Goal: Task Accomplishment & Management: Complete application form

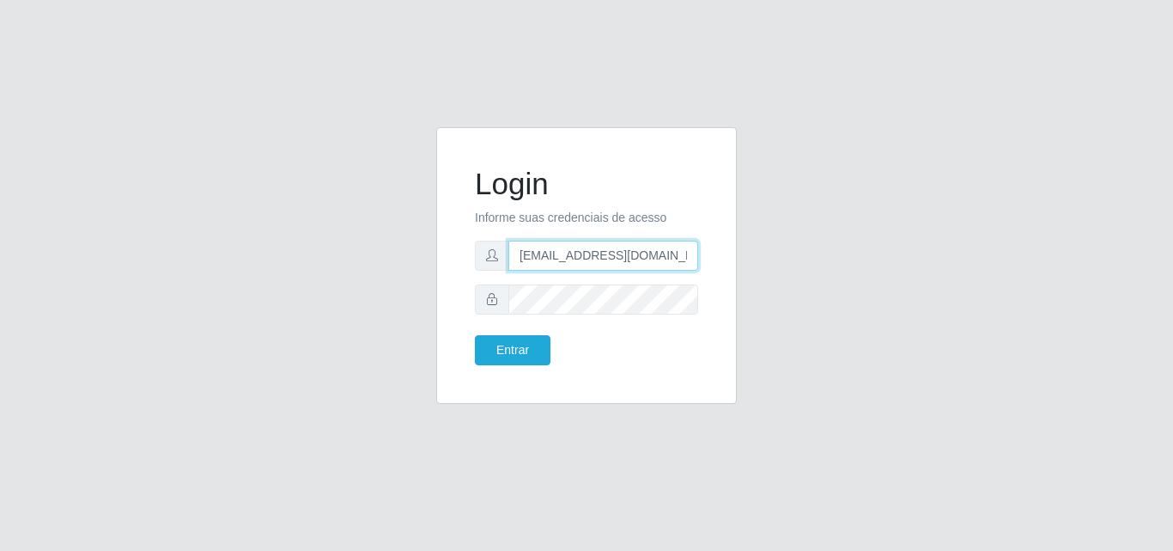
click at [546, 255] on input "[EMAIL_ADDRESS][DOMAIN_NAME]" at bounding box center [603, 256] width 190 height 30
click at [554, 252] on input "[EMAIL_ADDRESS][DOMAIN_NAME]" at bounding box center [603, 256] width 190 height 30
type input "[EMAIL_ADDRESS][DOMAIN_NAME]"
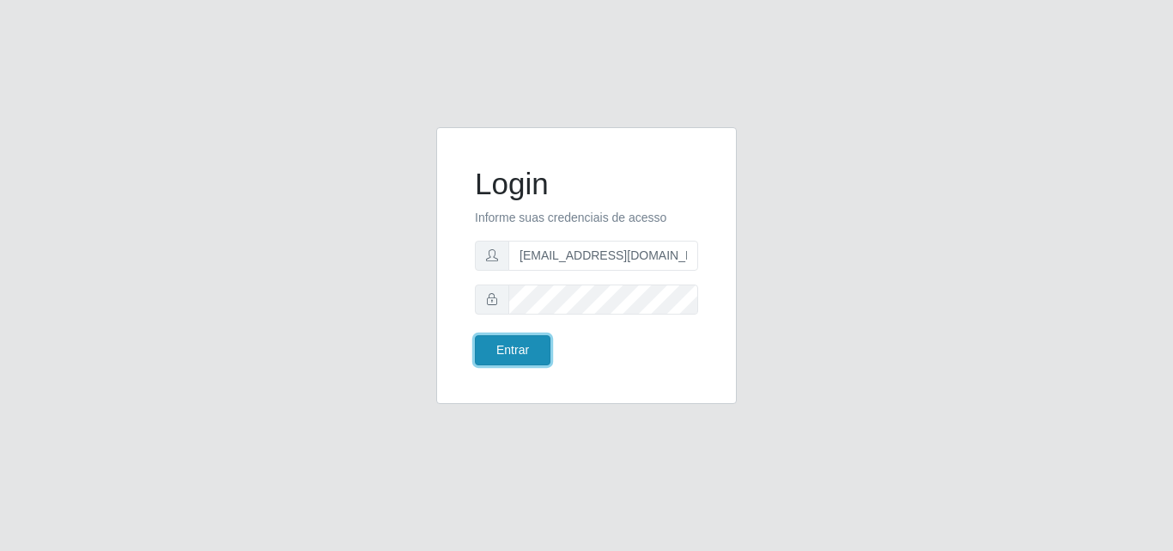
click at [488, 351] on button "Entrar" at bounding box center [513, 350] width 76 height 30
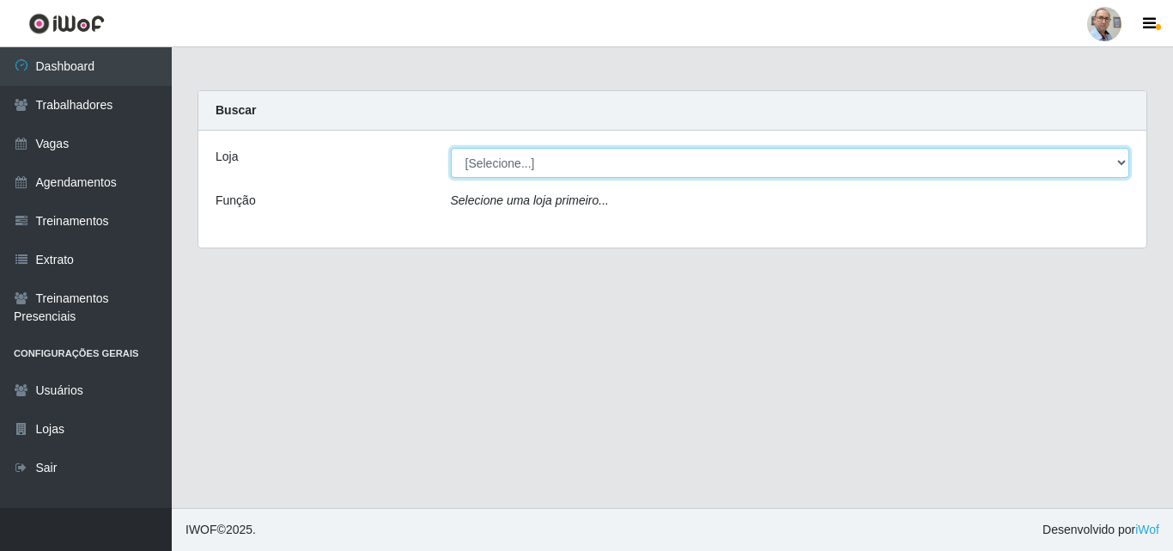
click at [521, 158] on select "[Selecione...] Mar Vermelho - Loja 04" at bounding box center [790, 163] width 679 height 30
select select "251"
click at [451, 148] on select "[Selecione...] Mar Vermelho - Loja 04" at bounding box center [790, 163] width 679 height 30
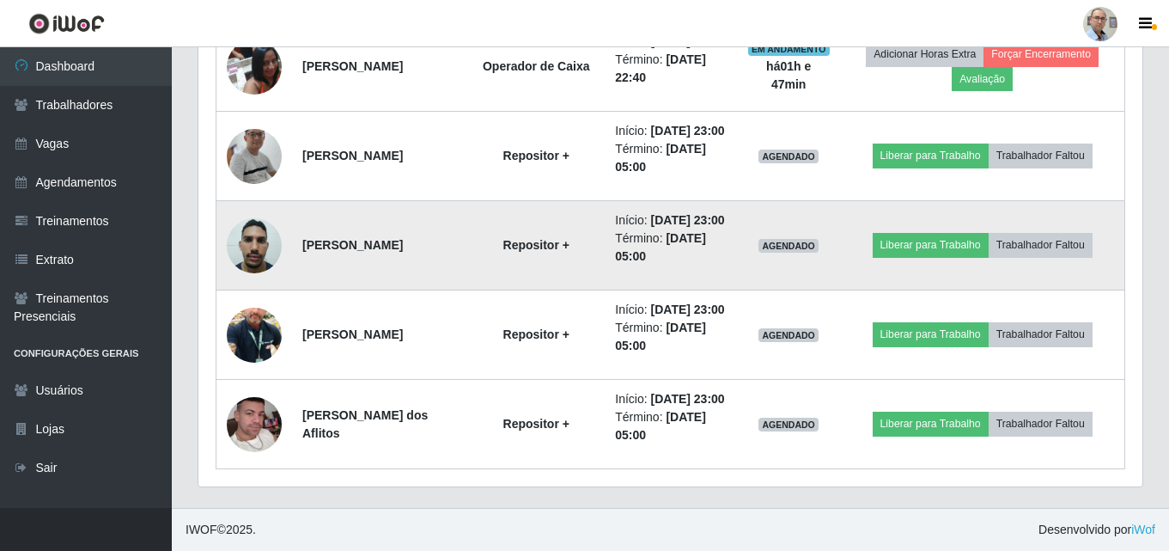
scroll to position [2432, 0]
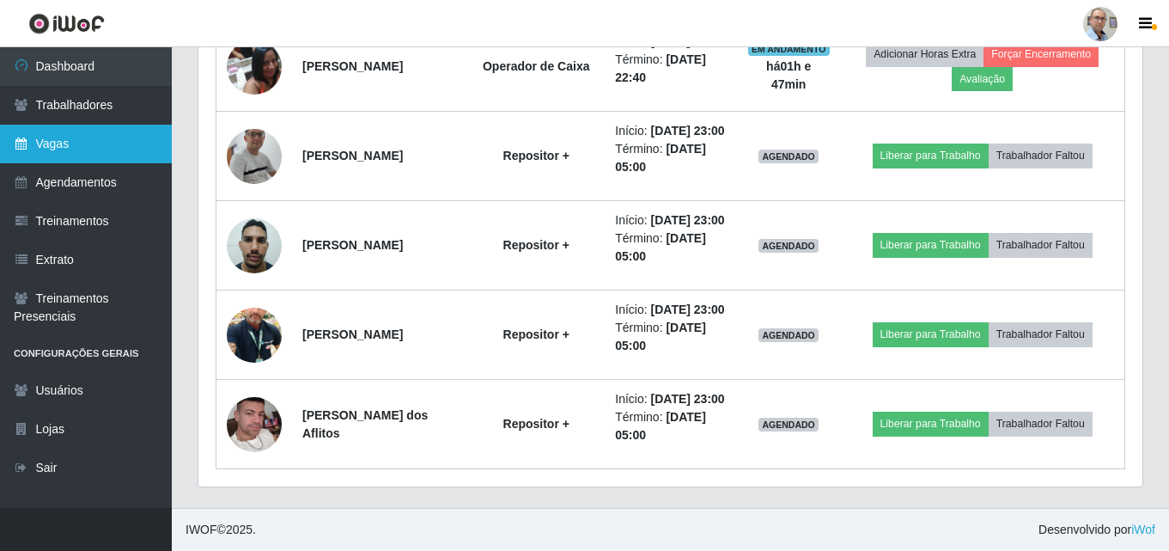
click at [61, 137] on link "Vagas" at bounding box center [86, 144] width 172 height 39
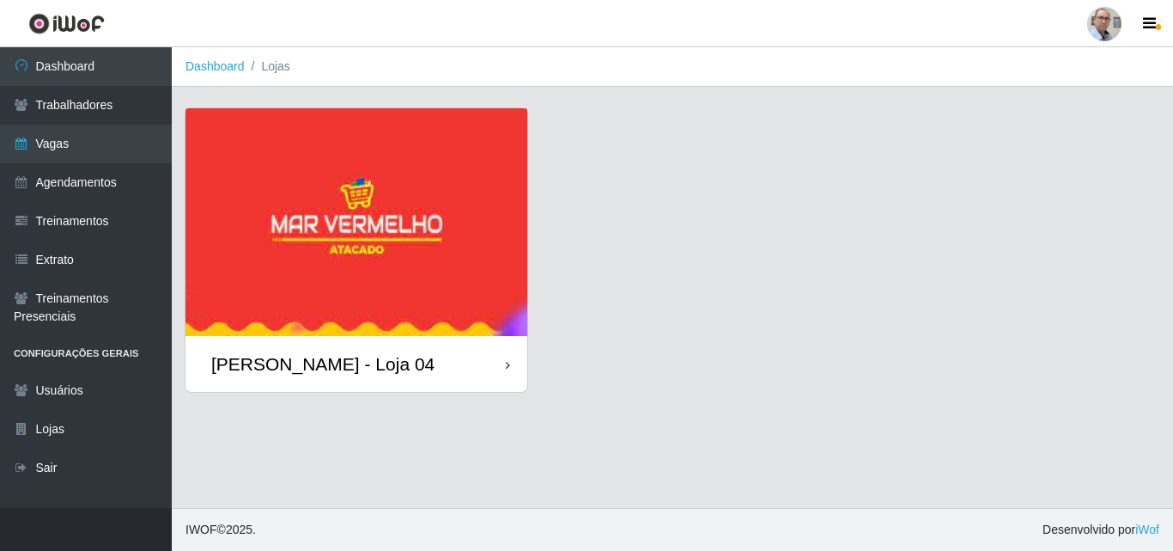
click at [316, 356] on div "[PERSON_NAME] - Loja 04" at bounding box center [322, 363] width 223 height 21
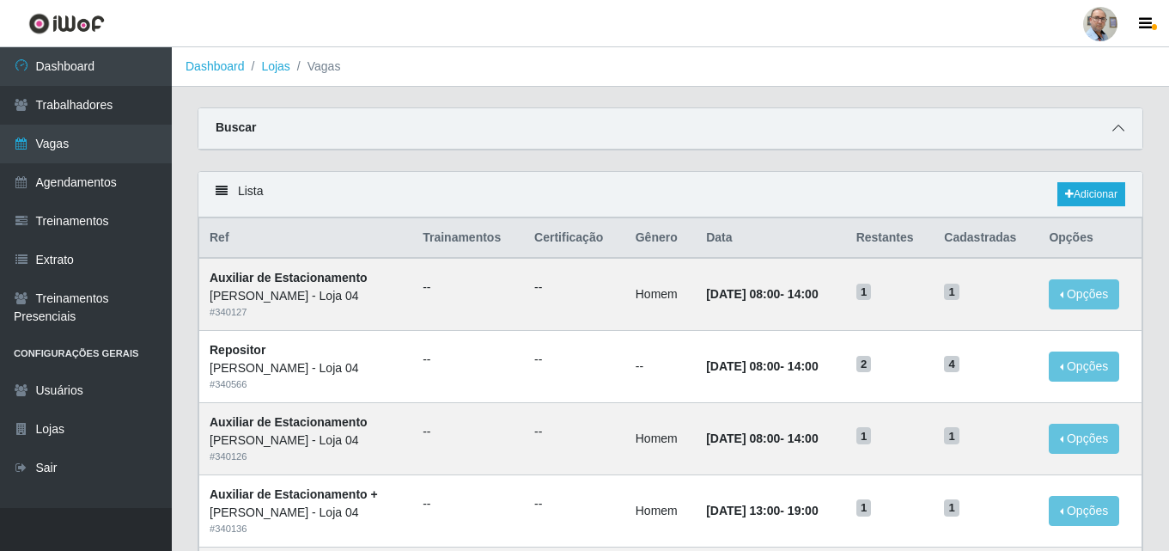
click at [1117, 131] on icon at bounding box center [1118, 128] width 12 height 12
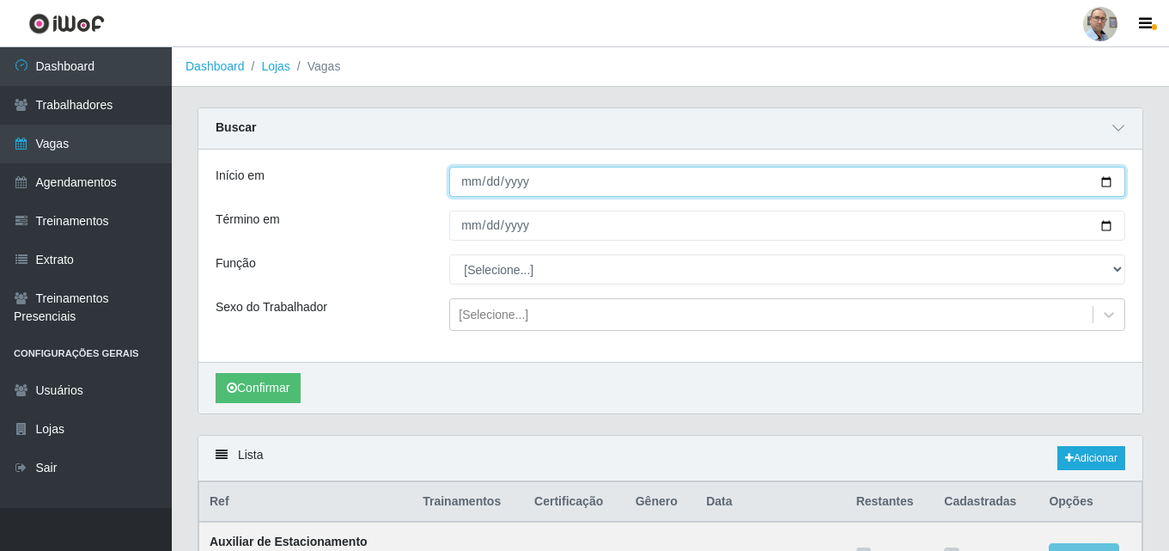
click at [1107, 187] on input "Início em" at bounding box center [787, 182] width 676 height 30
type input "[DATE]"
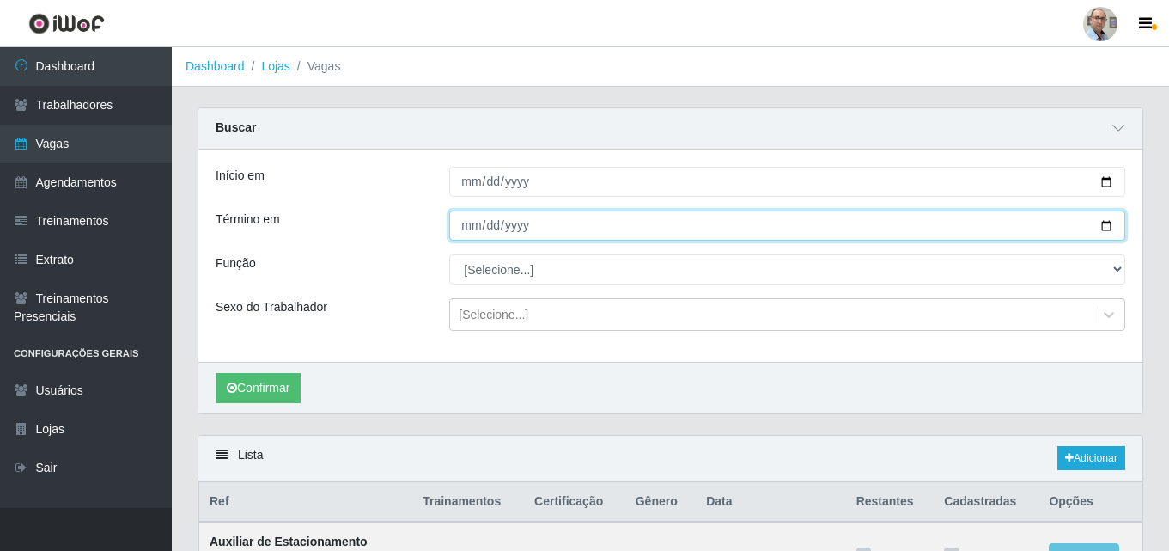
click at [1108, 227] on input "Término em" at bounding box center [787, 225] width 676 height 30
type input "[DATE]"
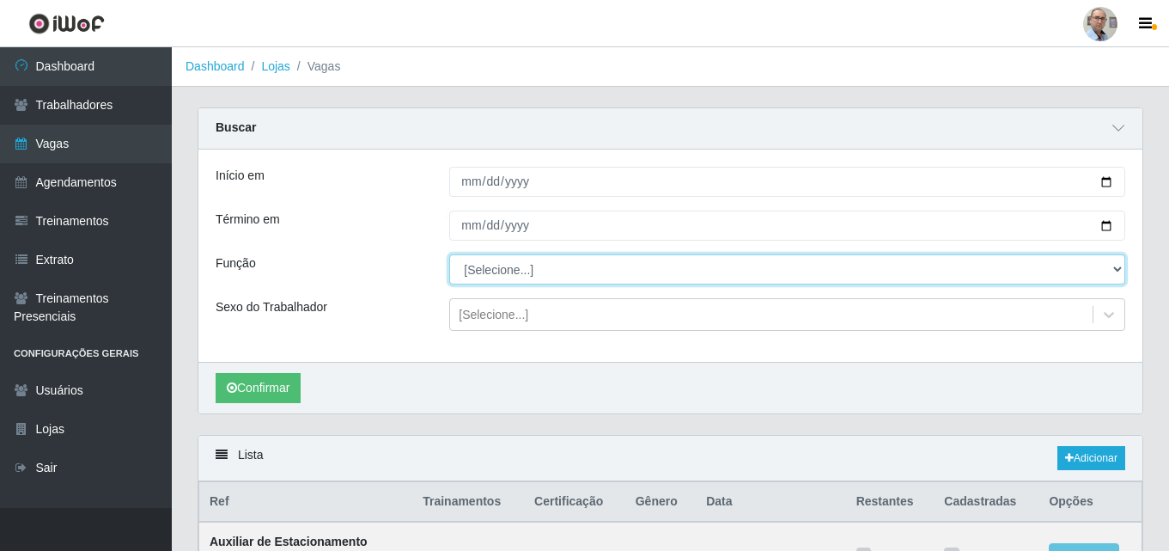
click at [530, 270] on select "[Selecione...] ASG ASG + ASG ++ Auxiliar de Depósito Auxiliar de Depósito + Aux…" at bounding box center [787, 269] width 676 height 30
select select "79"
click at [449, 255] on select "[Selecione...] ASG ASG + ASG ++ Auxiliar de Depósito Auxiliar de Depósito + Aux…" at bounding box center [787, 269] width 676 height 30
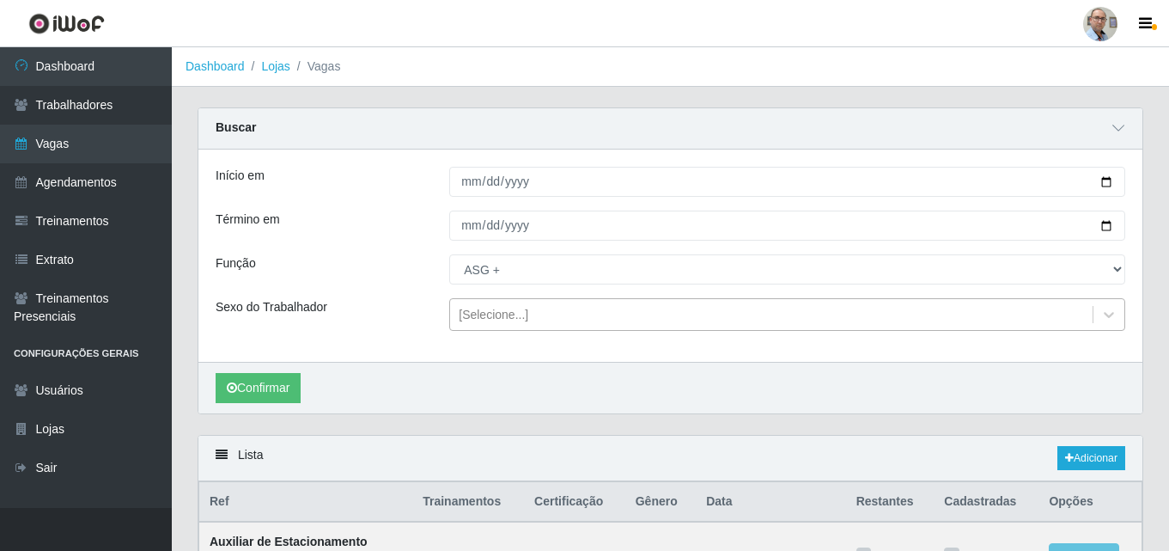
click at [511, 306] on div "[Selecione...]" at bounding box center [494, 315] width 70 height 18
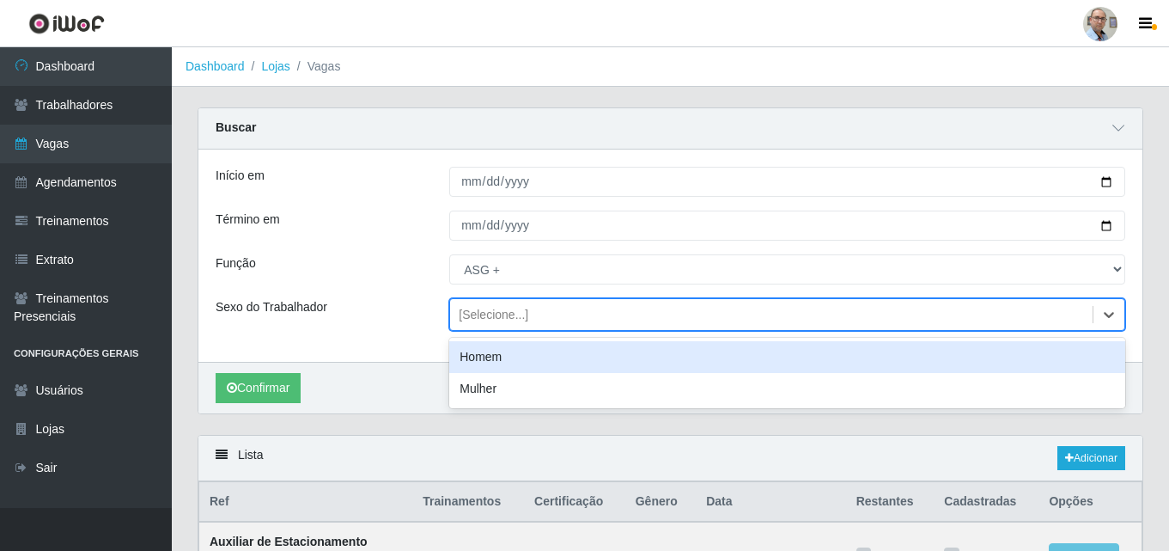
click at [472, 353] on div "Homem" at bounding box center [787, 357] width 676 height 32
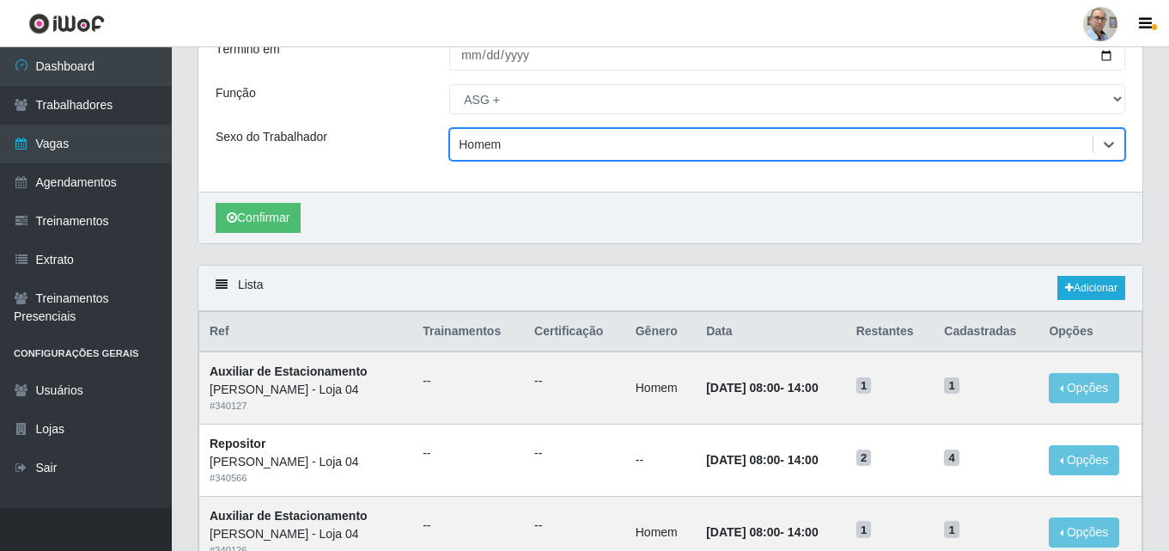
scroll to position [172, 0]
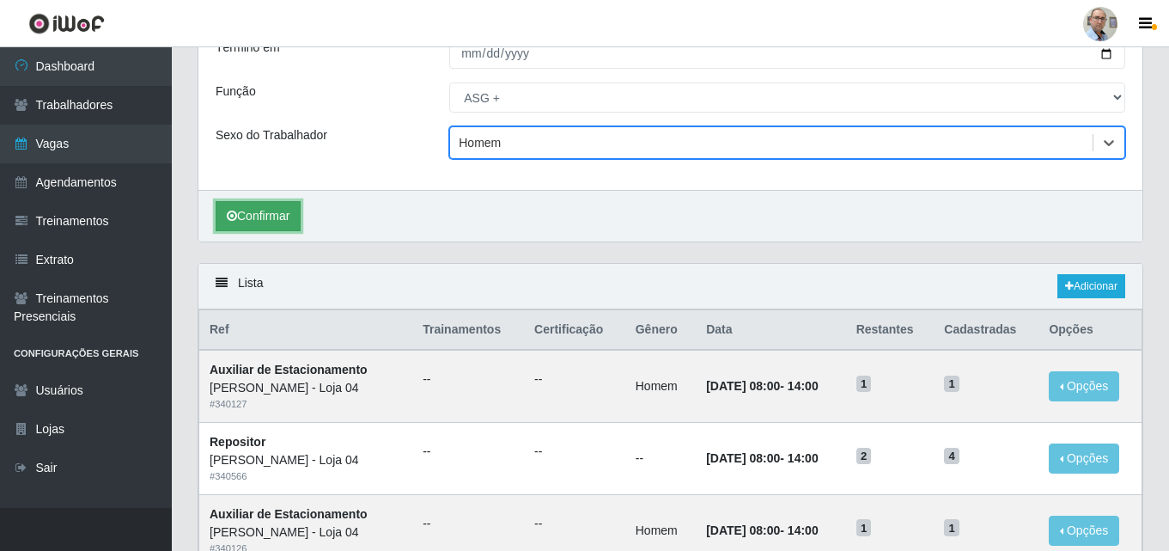
click at [263, 218] on button "Confirmar" at bounding box center [258, 216] width 85 height 30
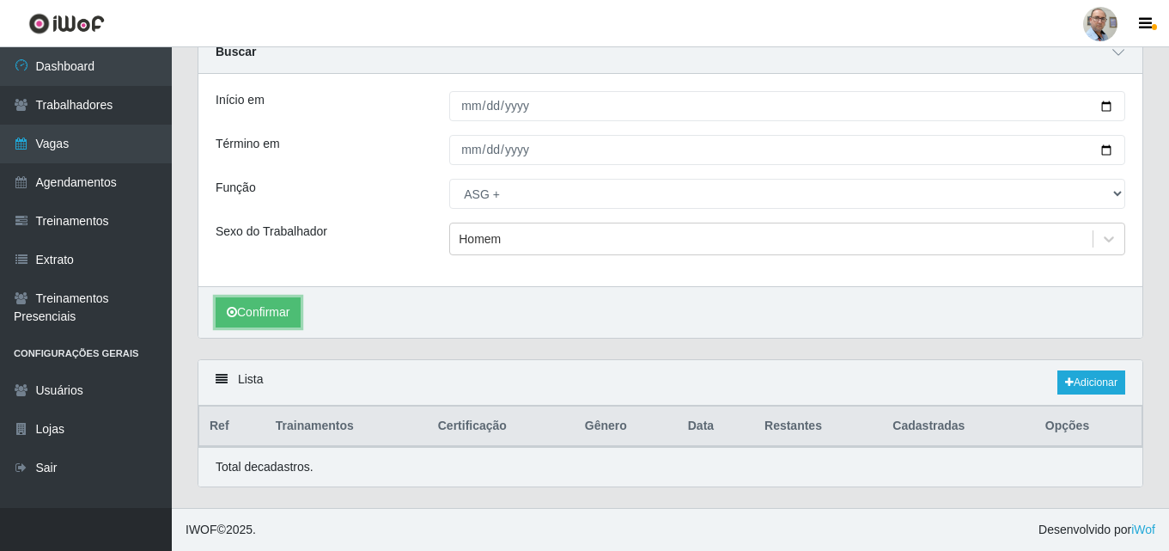
scroll to position [76, 0]
click at [1093, 381] on link "Adicionar" at bounding box center [1091, 382] width 68 height 24
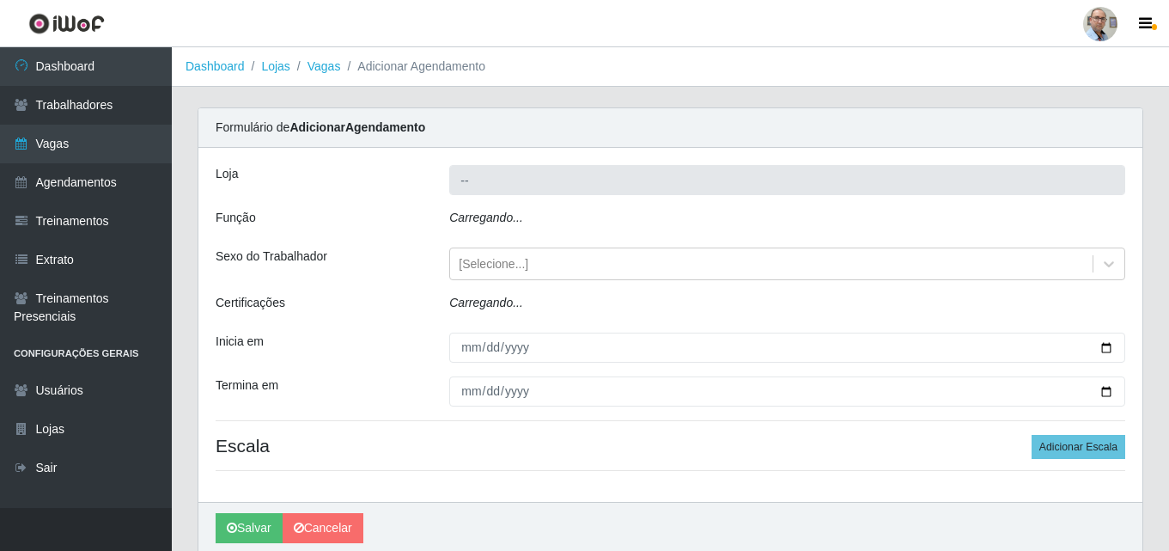
type input "[PERSON_NAME] - Loja 04"
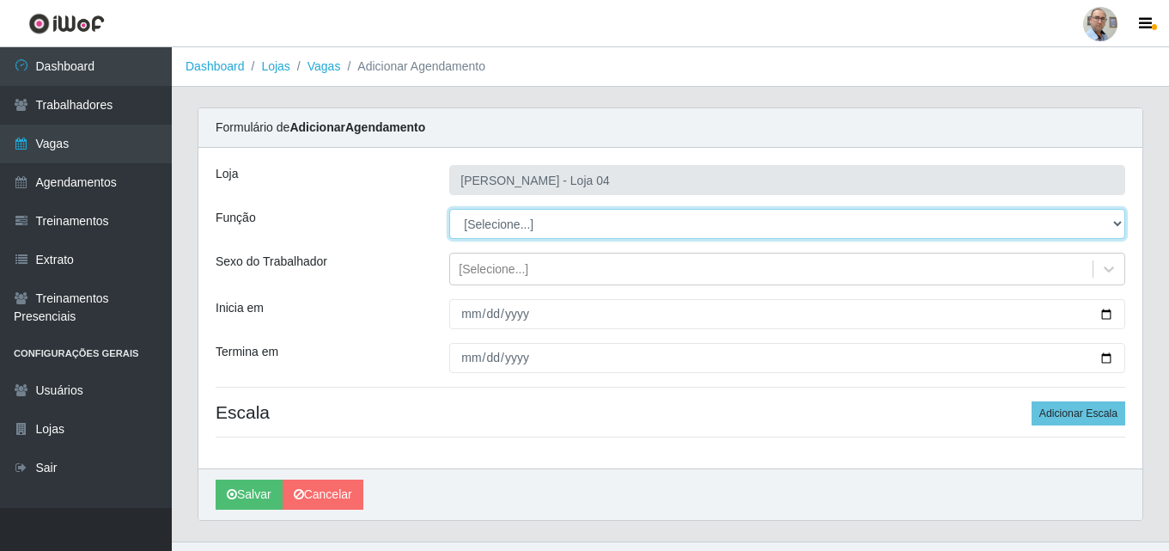
click at [500, 228] on select "[Selecione...] ASG ASG + ASG ++ Auxiliar de Depósito Auxiliar de Depósito + Aux…" at bounding box center [787, 224] width 676 height 30
select select "79"
click at [449, 209] on select "[Selecione...] ASG ASG + ASG ++ Auxiliar de Depósito Auxiliar de Depósito + Aux…" at bounding box center [787, 224] width 676 height 30
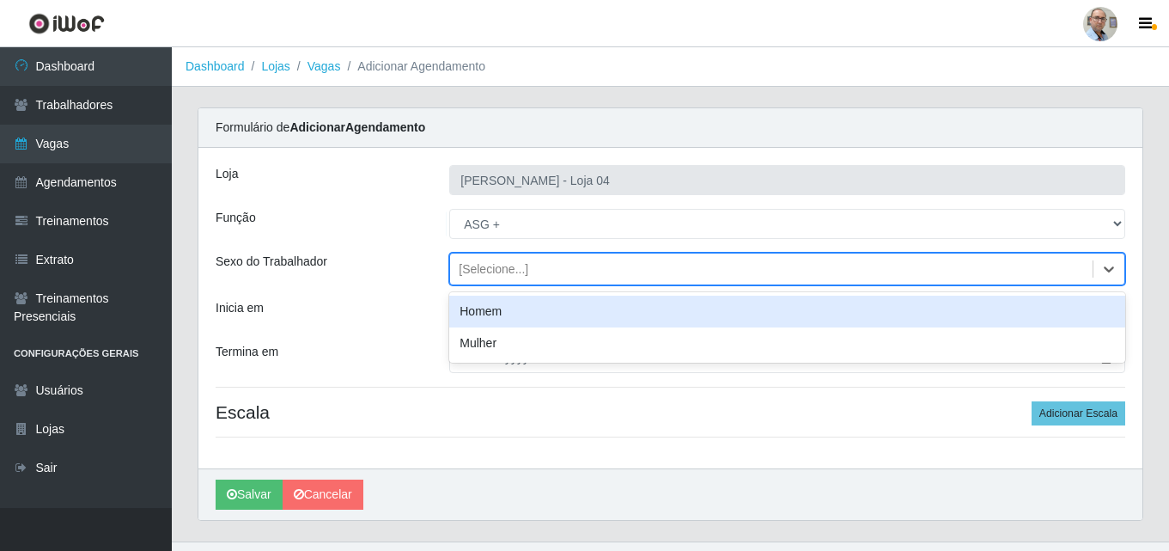
click at [486, 265] on div "[Selecione...]" at bounding box center [494, 269] width 70 height 18
click at [477, 301] on div "Homem" at bounding box center [787, 311] width 676 height 32
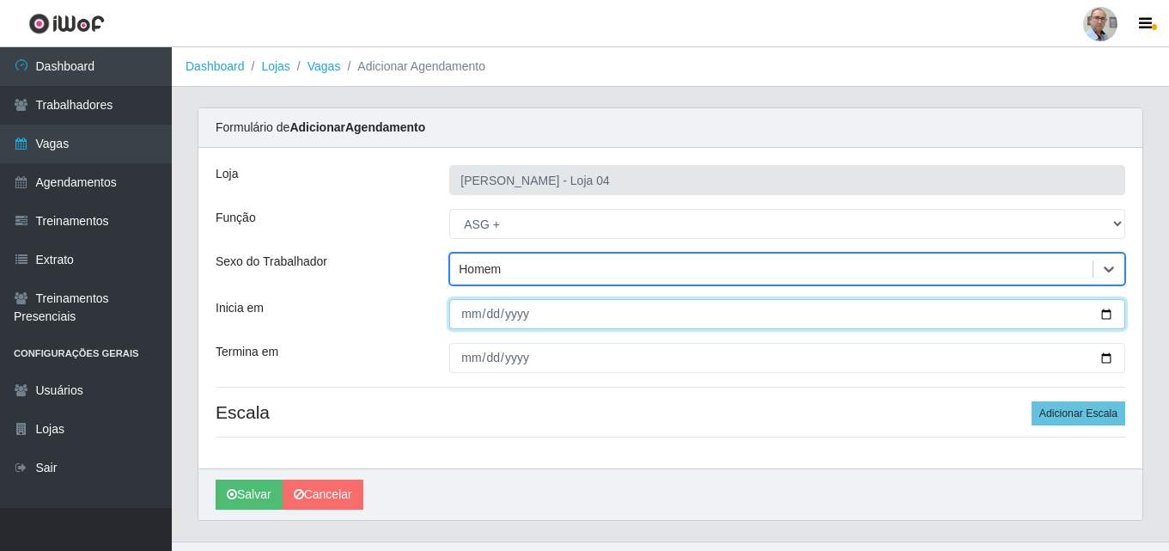
click at [1104, 313] on input "Inicia em" at bounding box center [787, 314] width 676 height 30
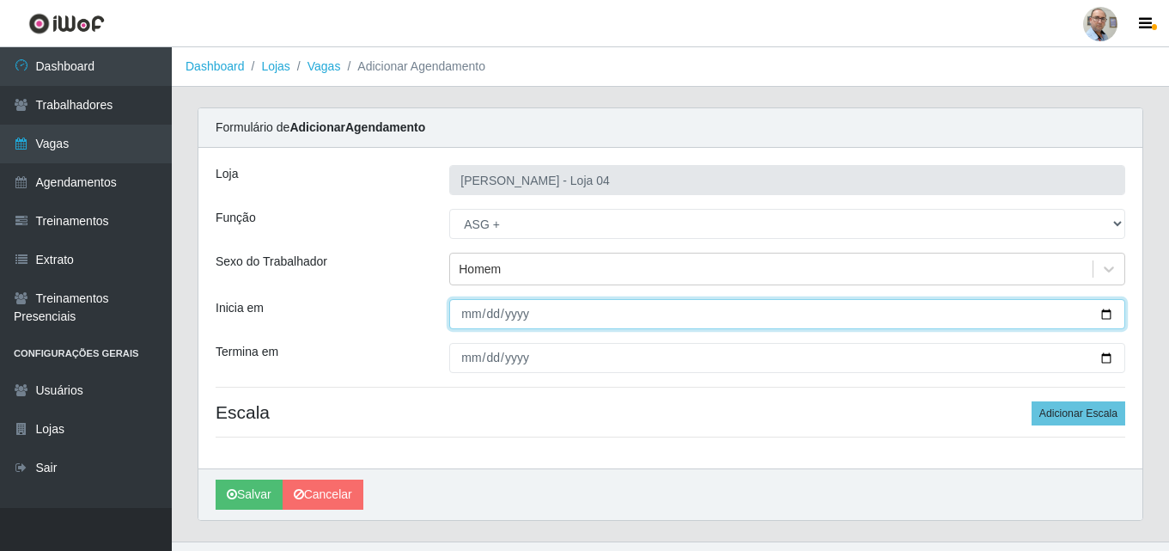
type input "[DATE]"
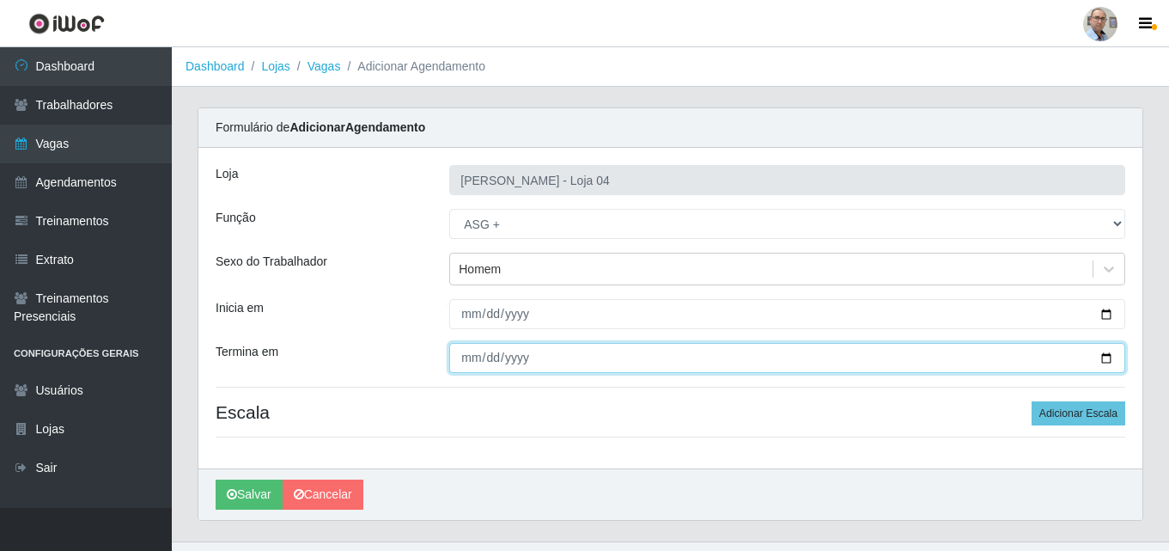
click at [1108, 361] on input "Termina em" at bounding box center [787, 358] width 676 height 30
type input "[DATE]"
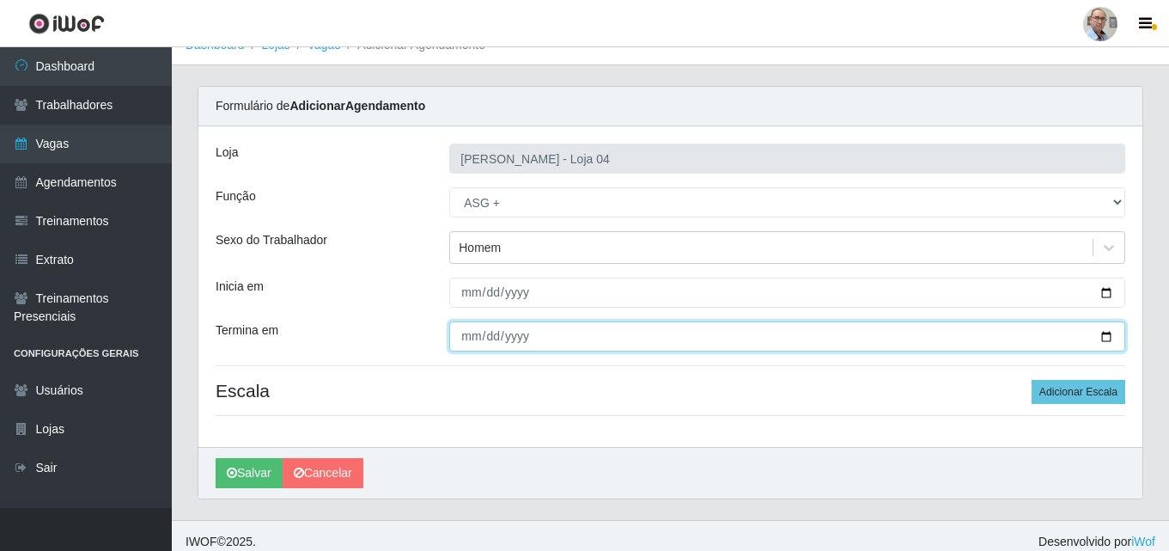
scroll to position [33, 0]
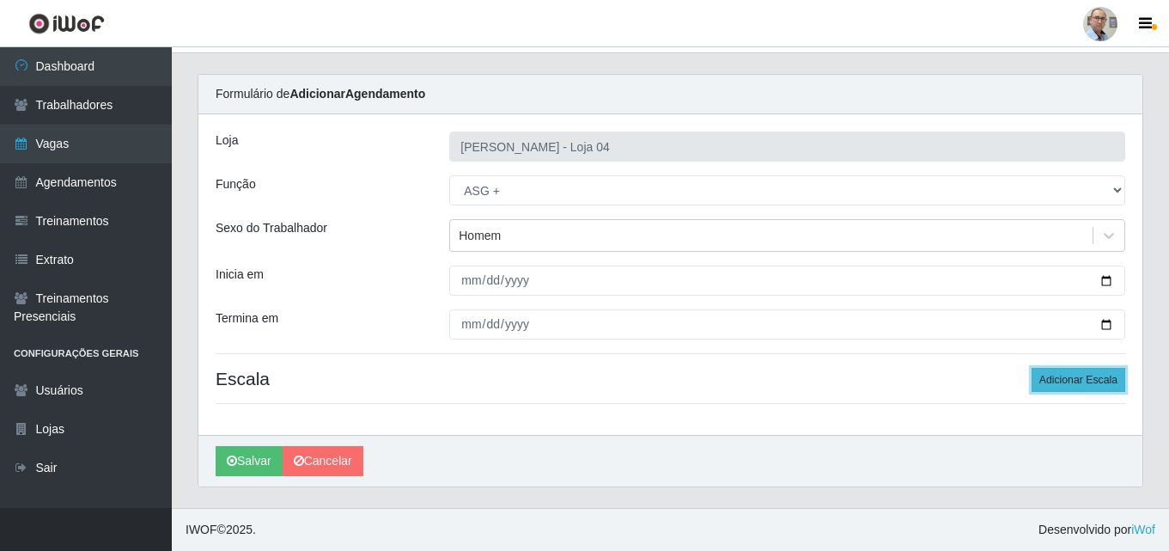
click at [1099, 375] on button "Adicionar Escala" at bounding box center [1079, 380] width 94 height 24
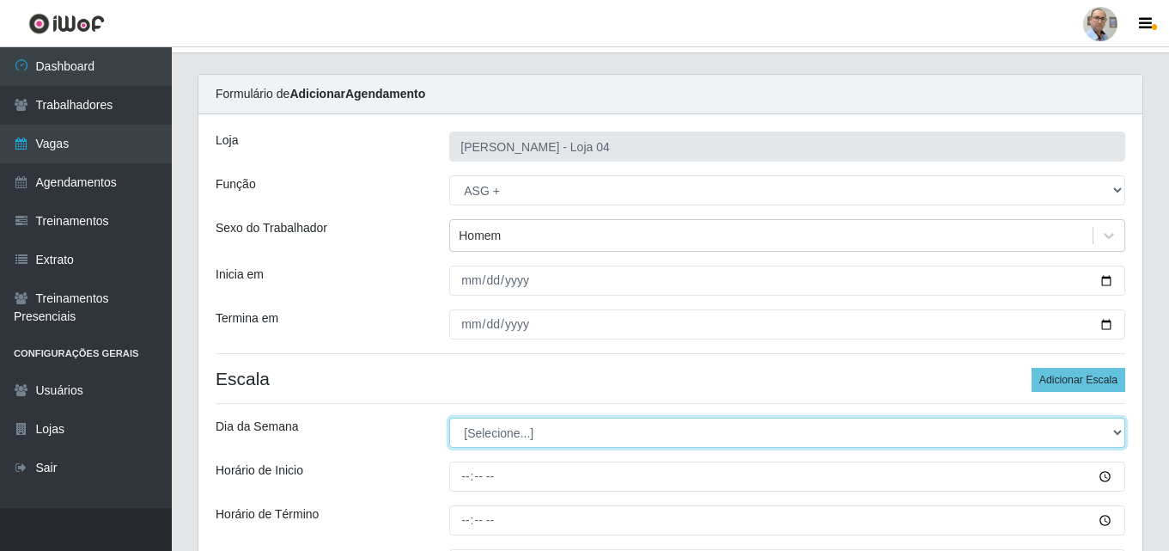
click at [499, 435] on select "[Selecione...] Segunda Terça Quarta Quinta Sexta Sábado Domingo" at bounding box center [787, 432] width 676 height 30
select select "0"
click at [449, 417] on select "[Selecione...] Segunda Terça Quarta Quinta Sexta Sábado Domingo" at bounding box center [787, 432] width 676 height 30
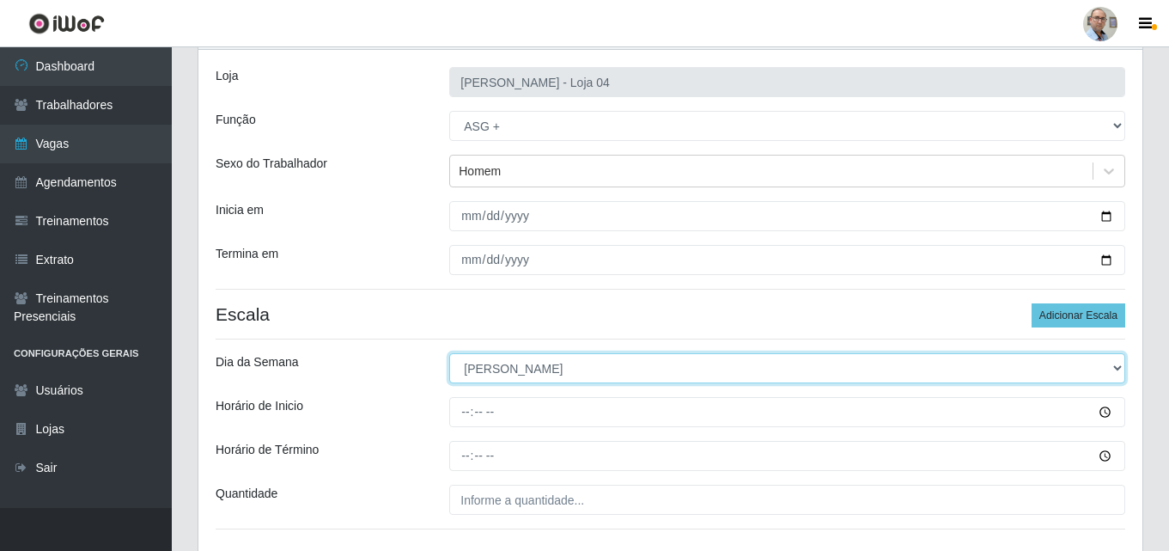
scroll to position [205, 0]
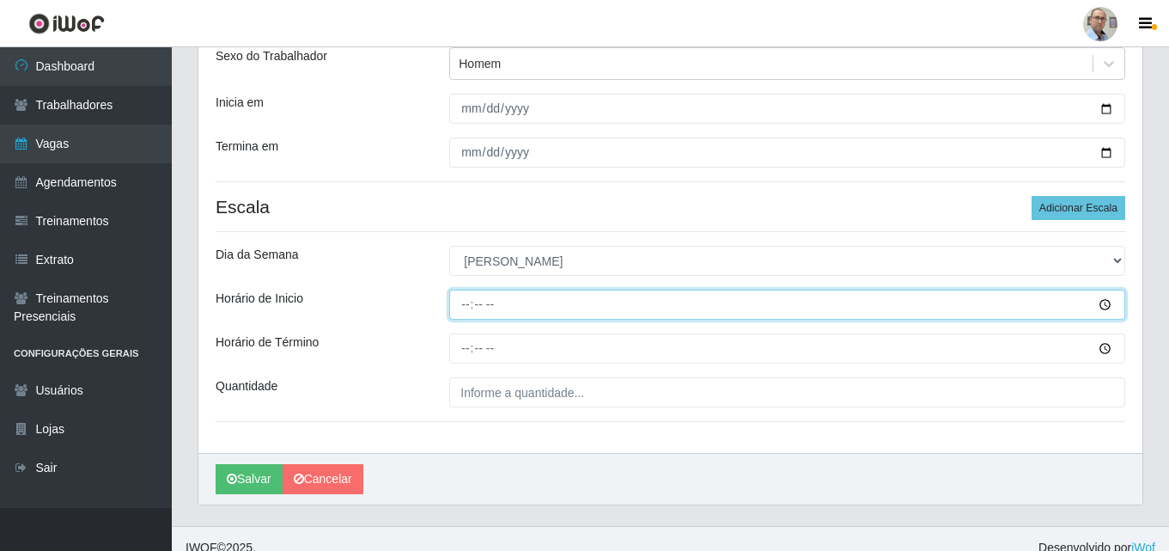
click at [463, 308] on input "Horário de Inicio" at bounding box center [787, 304] width 676 height 30
type input "08:00"
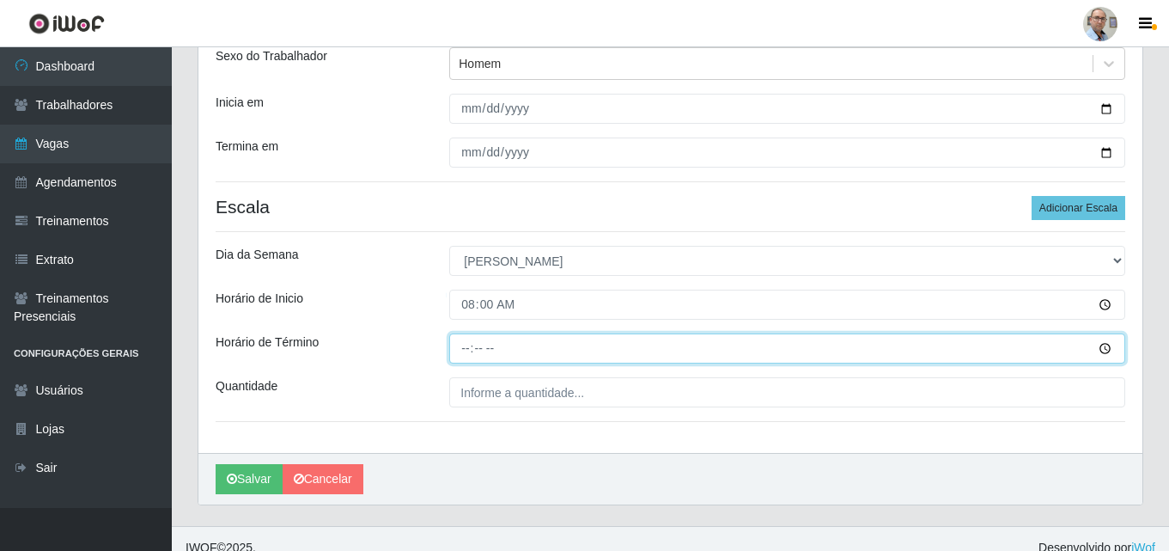
type input "14:00"
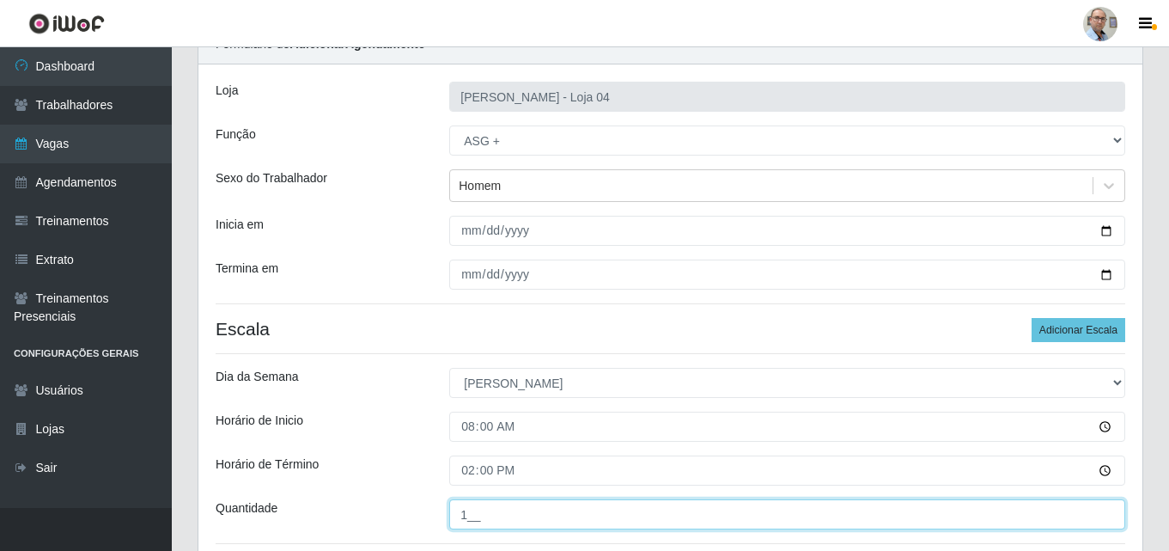
scroll to position [223, 0]
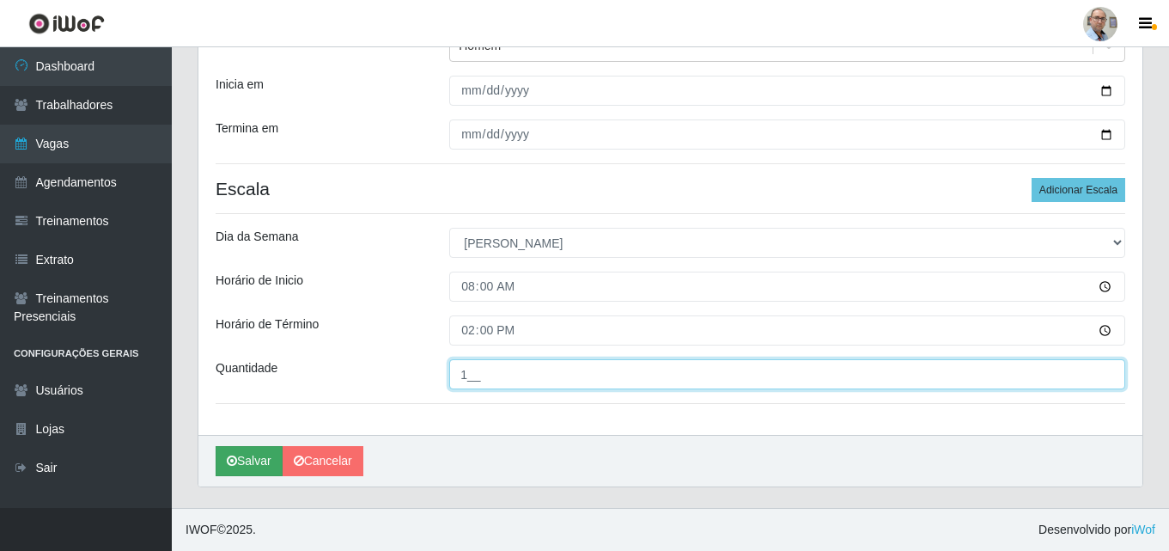
type input "1__"
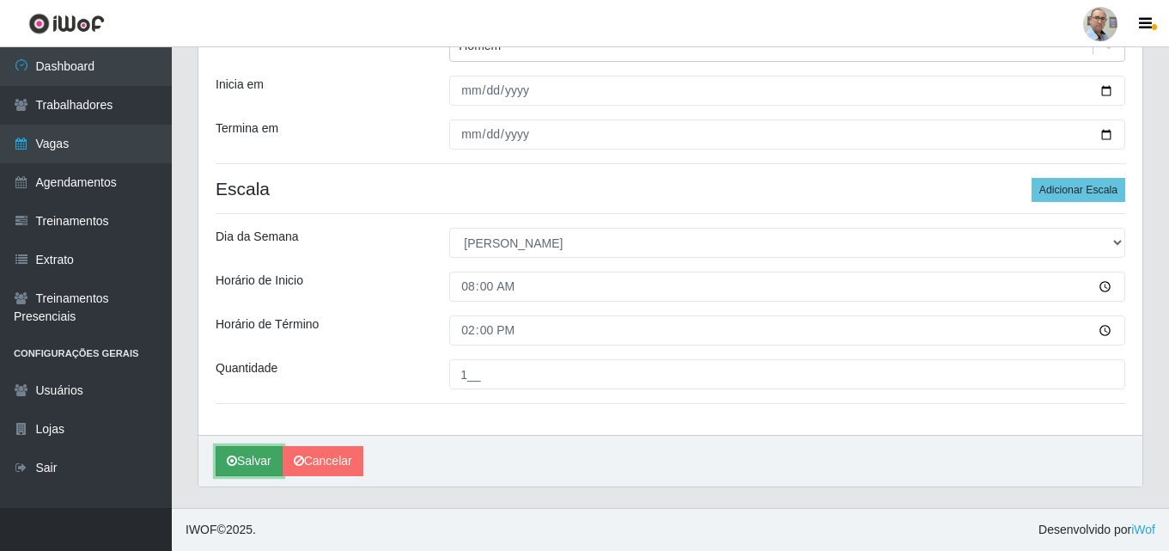
click at [247, 464] on button "Salvar" at bounding box center [249, 461] width 67 height 30
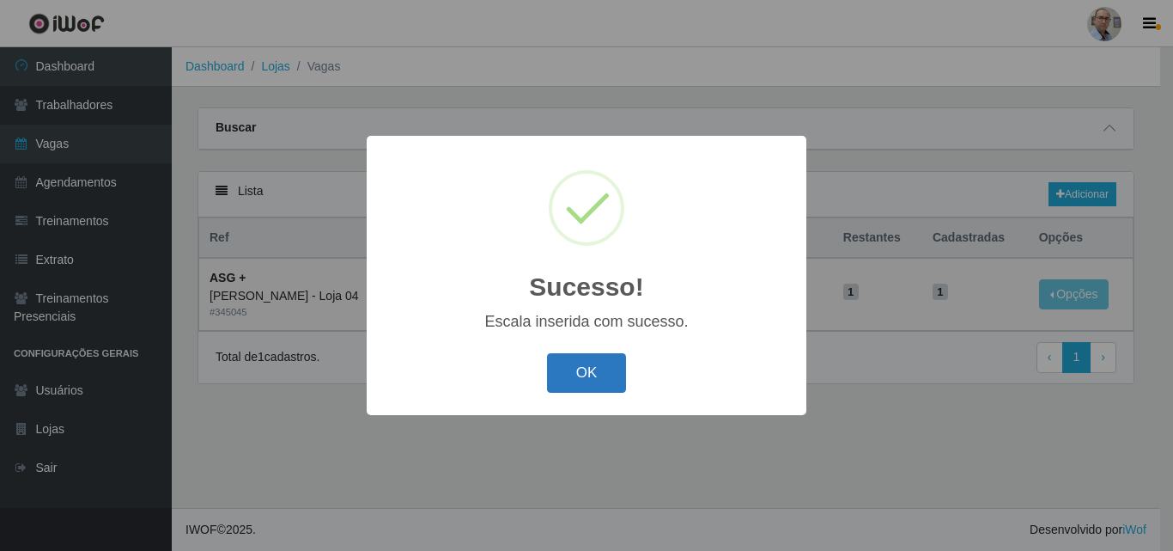
click at [557, 382] on button "OK" at bounding box center [587, 373] width 80 height 40
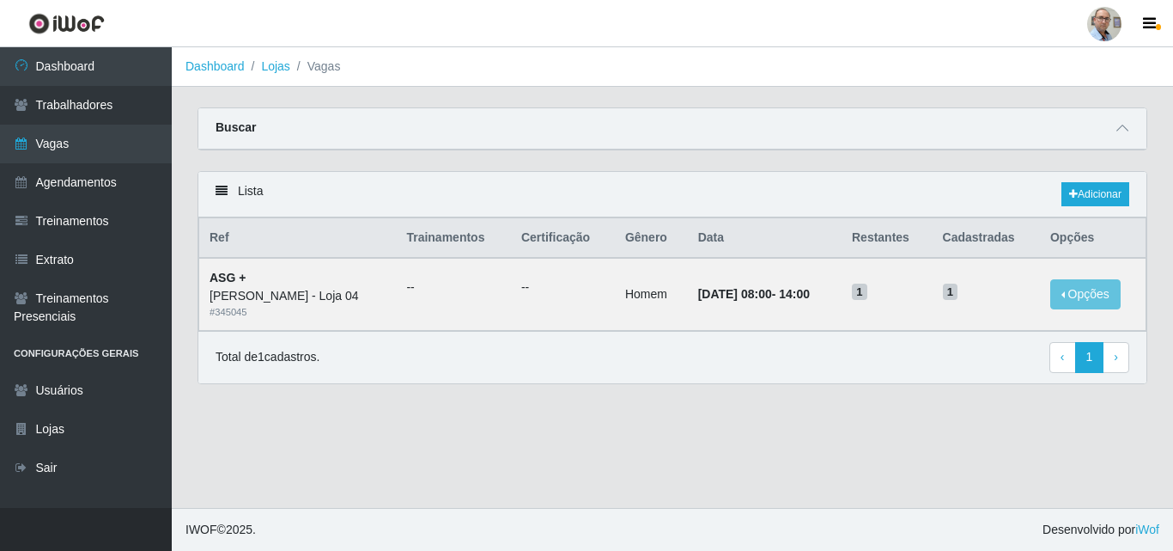
click at [1135, 117] on div "Buscar" at bounding box center [672, 128] width 948 height 41
click at [1126, 128] on icon at bounding box center [1123, 128] width 12 height 12
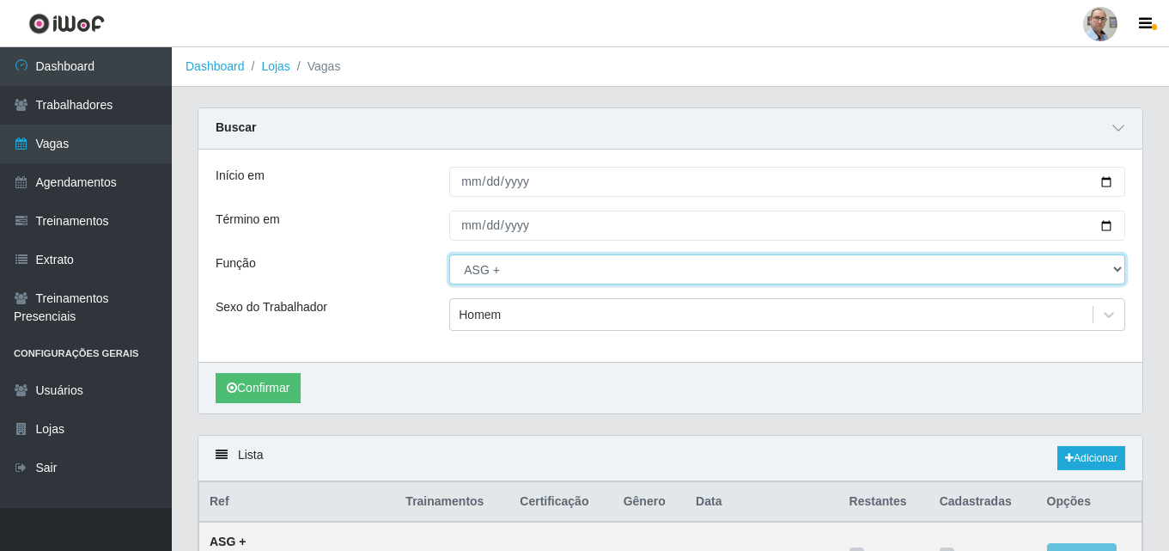
click at [1115, 273] on select "[Selecione...] ASG ASG + ASG ++ Auxiliar de Depósito Auxiliar de Depósito + Aux…" at bounding box center [787, 269] width 676 height 30
select select "110"
click at [449, 255] on select "[Selecione...] ASG ASG + ASG ++ Auxiliar de Depósito Auxiliar de Depósito + Aux…" at bounding box center [787, 269] width 676 height 30
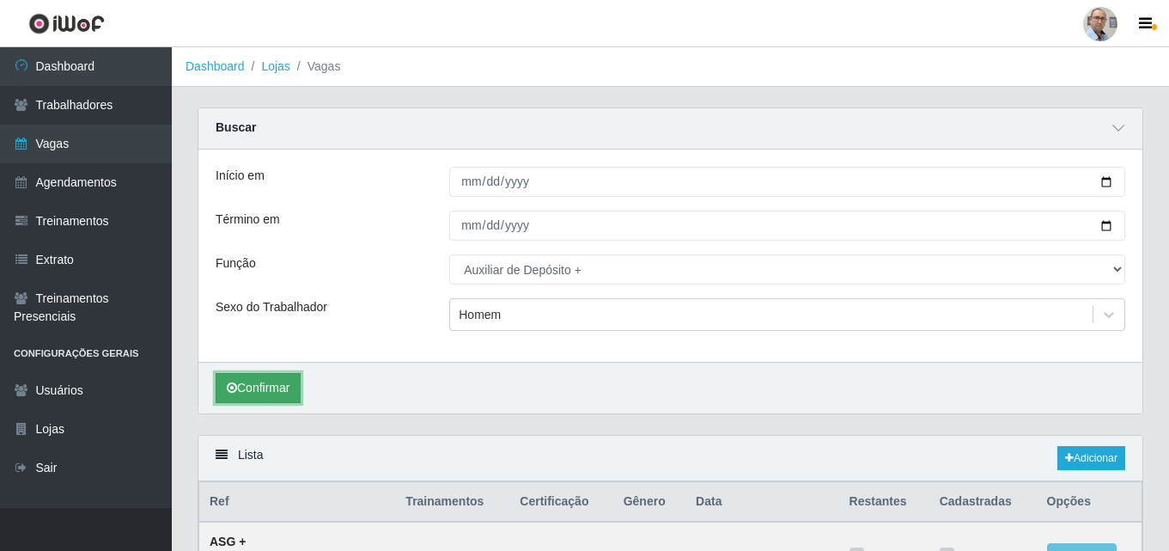
click at [263, 386] on button "Confirmar" at bounding box center [258, 388] width 85 height 30
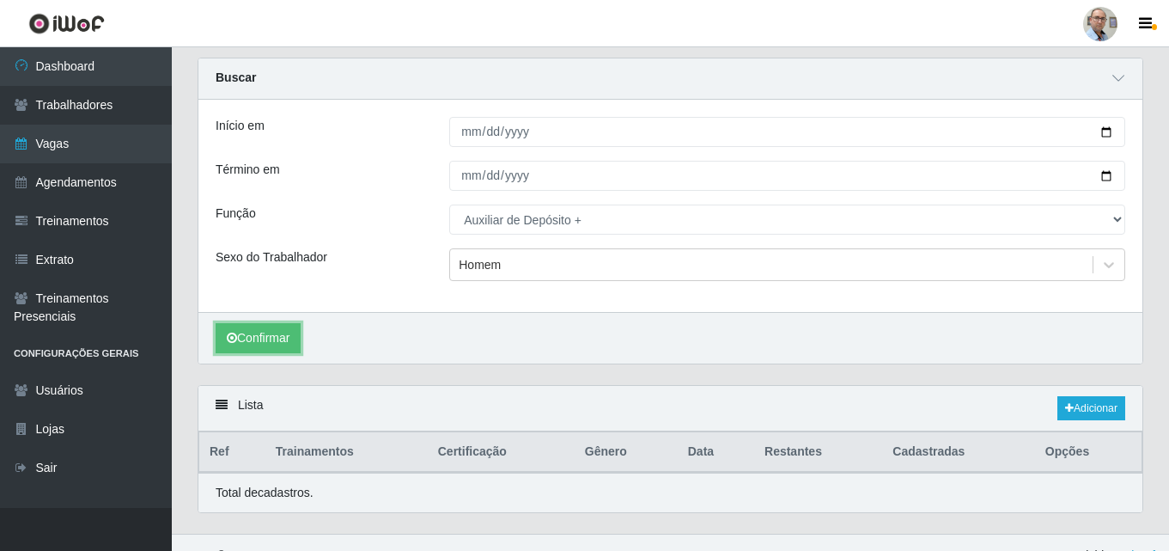
scroll to position [76, 0]
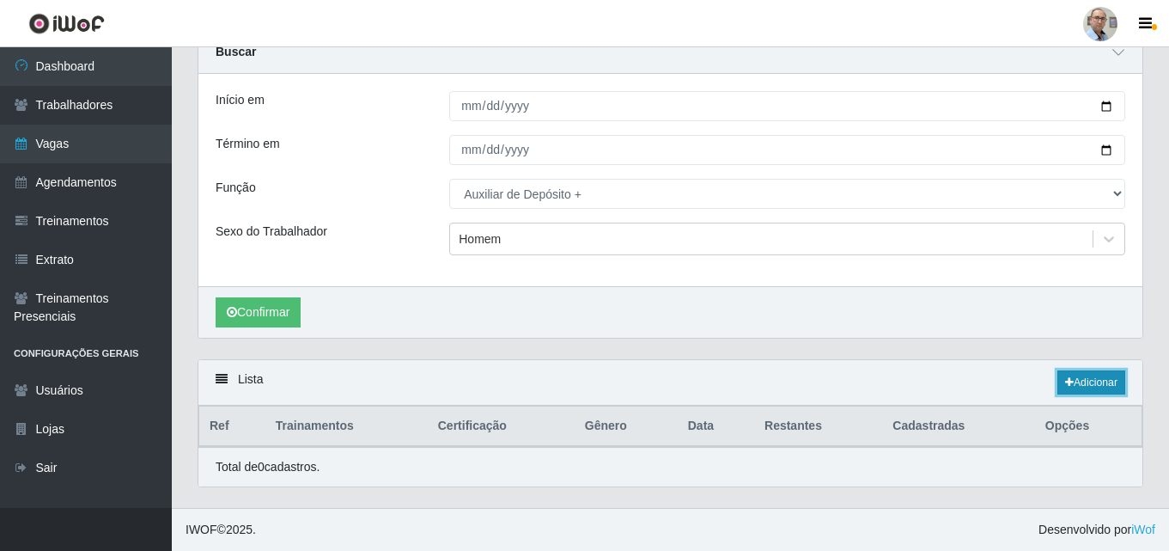
click at [1088, 377] on link "Adicionar" at bounding box center [1091, 382] width 68 height 24
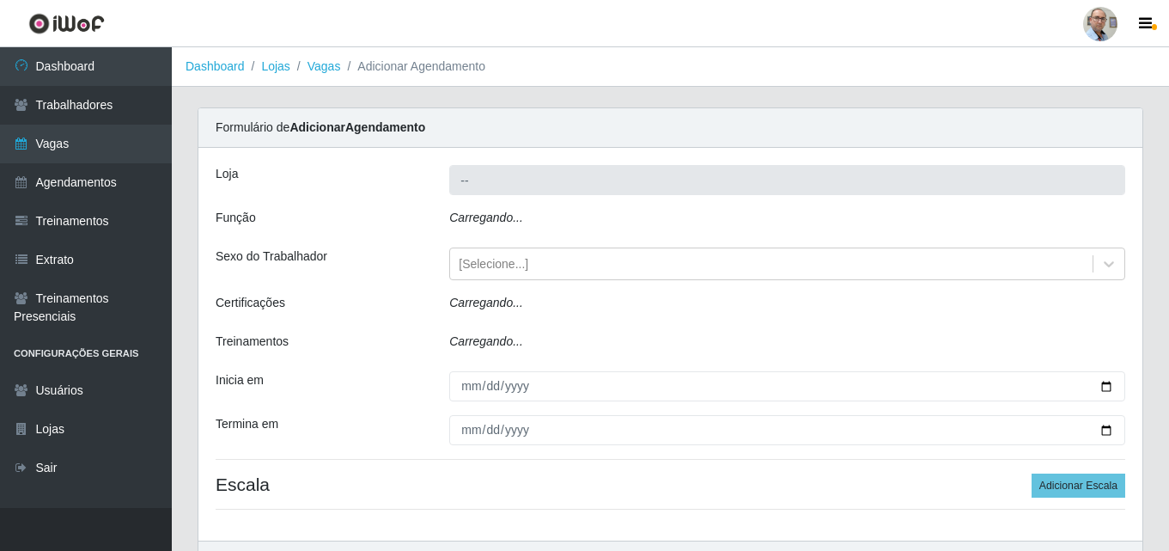
type input "[PERSON_NAME] - Loja 04"
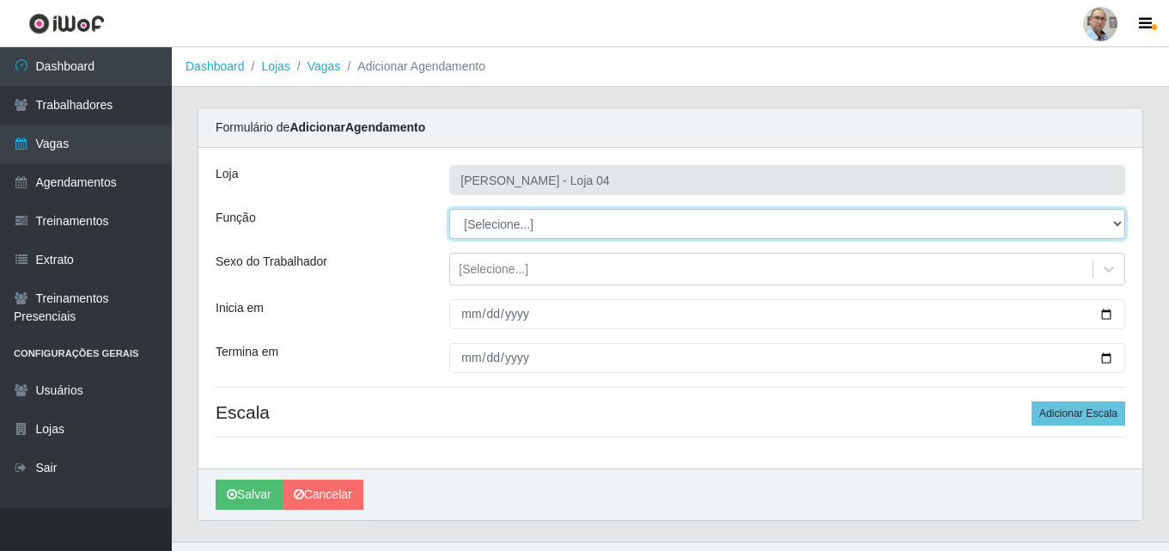
click at [527, 224] on select "[Selecione...] ASG ASG + ASG ++ Auxiliar de Depósito Auxiliar de Depósito + Aux…" at bounding box center [787, 224] width 676 height 30
select select "110"
click at [449, 209] on select "[Selecione...] ASG ASG + ASG ++ Auxiliar de Depósito Auxiliar de Depósito + Aux…" at bounding box center [787, 224] width 676 height 30
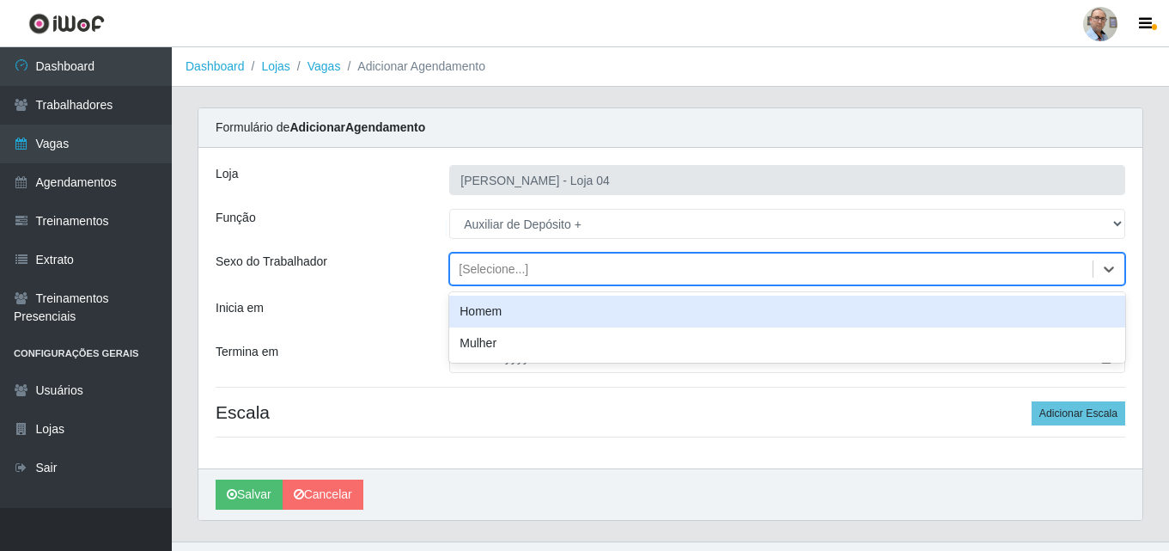
click at [508, 270] on div "[Selecione...]" at bounding box center [494, 269] width 70 height 18
click at [486, 313] on div "Homem" at bounding box center [787, 311] width 676 height 32
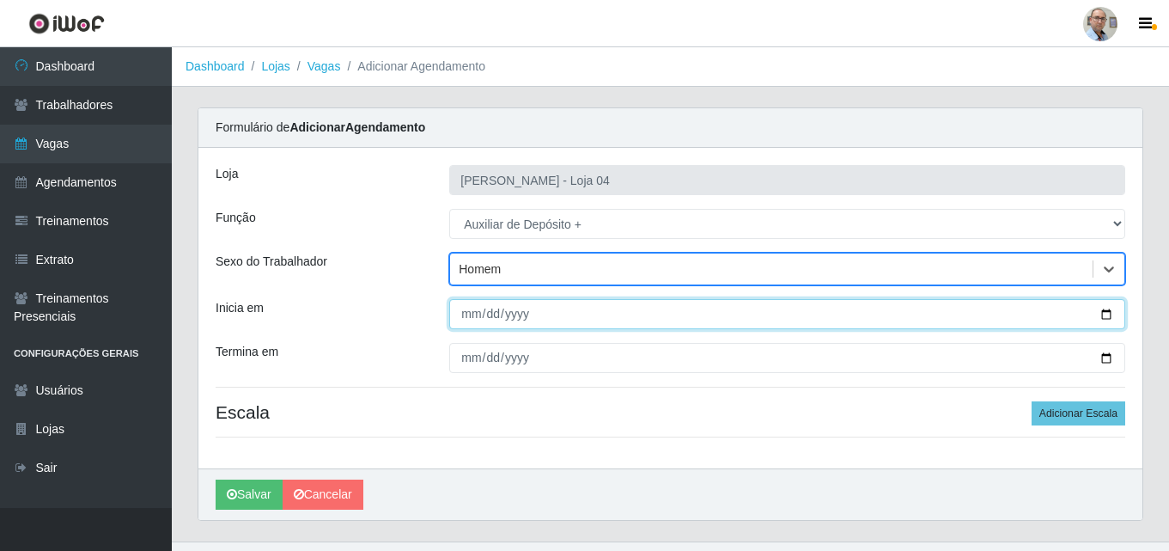
click at [1105, 311] on input "Inicia em" at bounding box center [787, 314] width 676 height 30
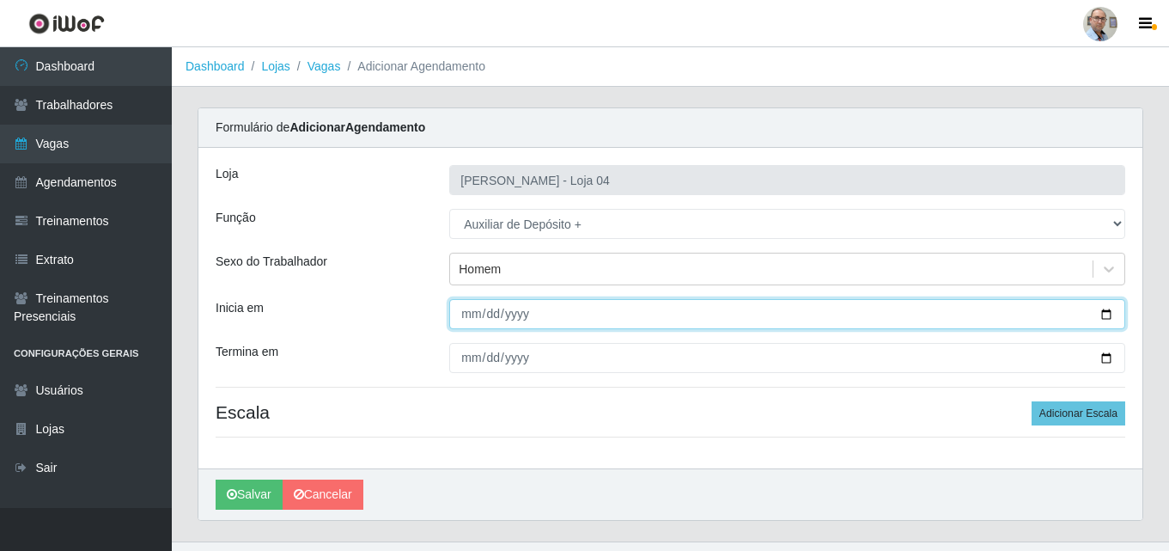
type input "[DATE]"
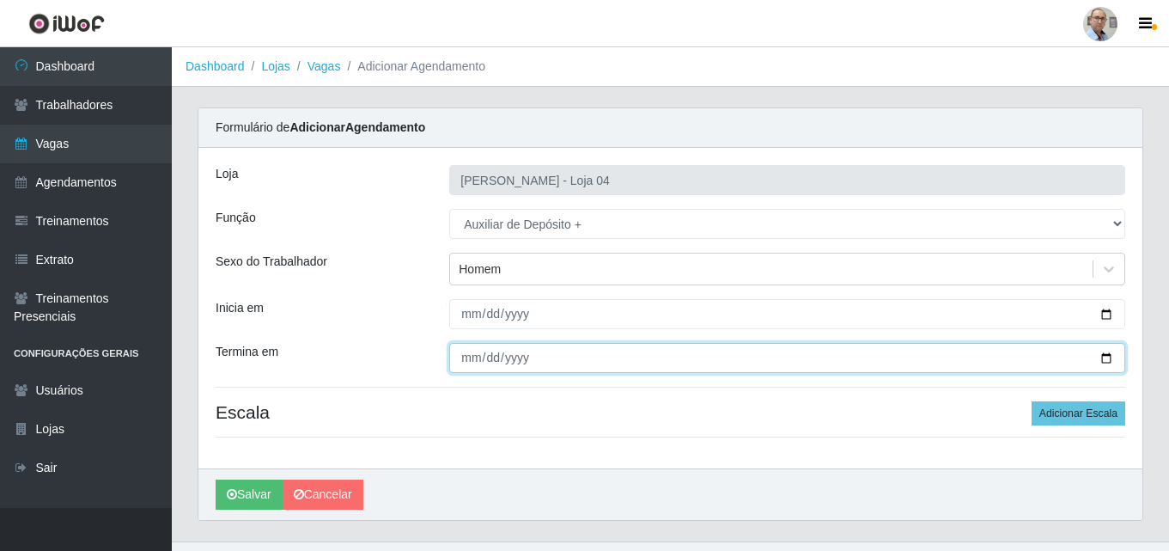
click at [1102, 354] on input "Termina em" at bounding box center [787, 358] width 676 height 30
type input "[DATE]"
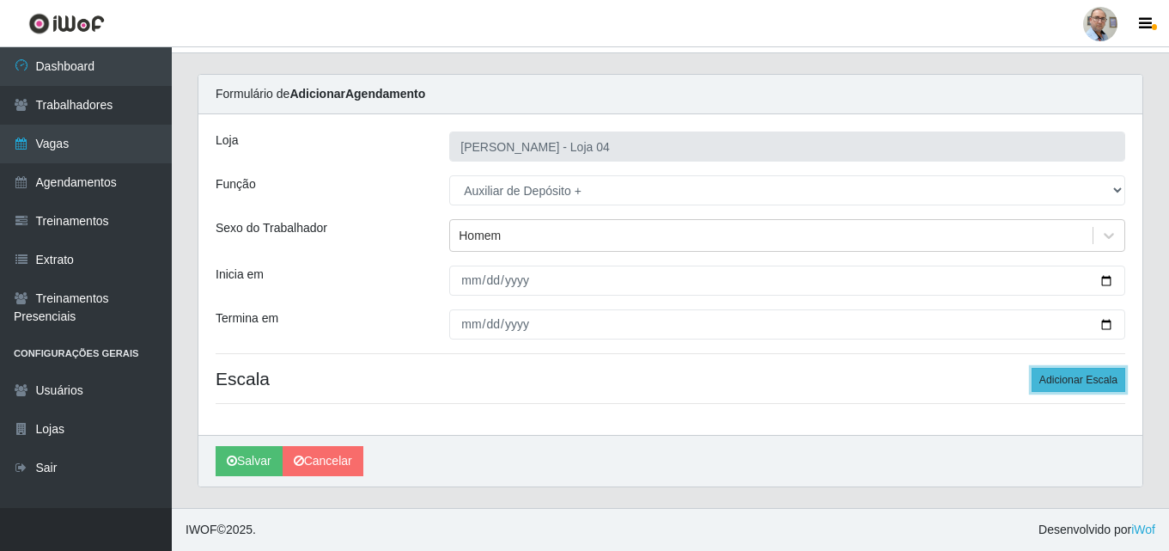
click at [1065, 371] on button "Adicionar Escala" at bounding box center [1079, 380] width 94 height 24
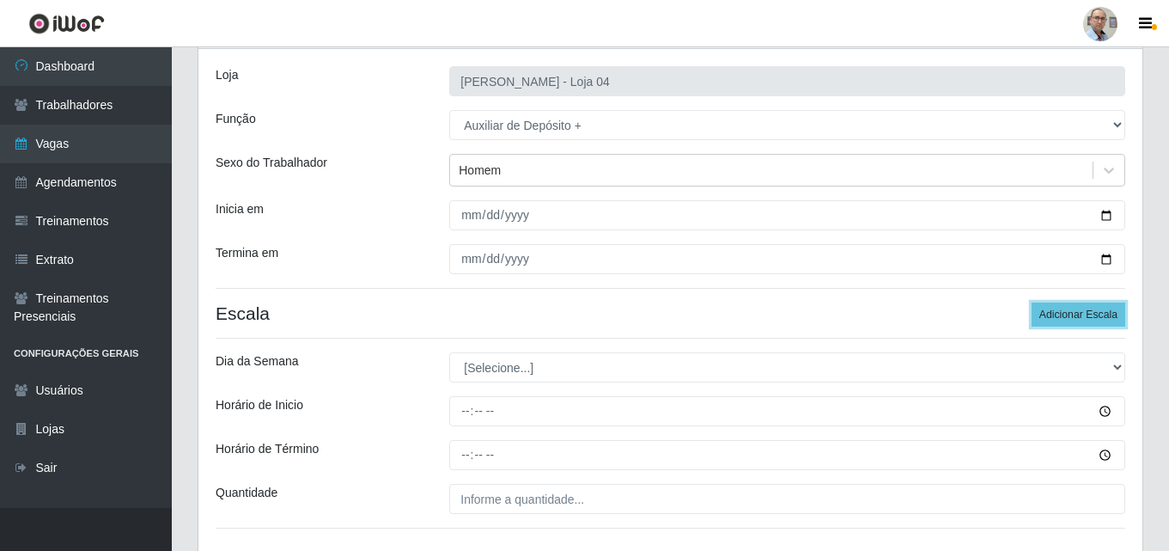
scroll to position [205, 0]
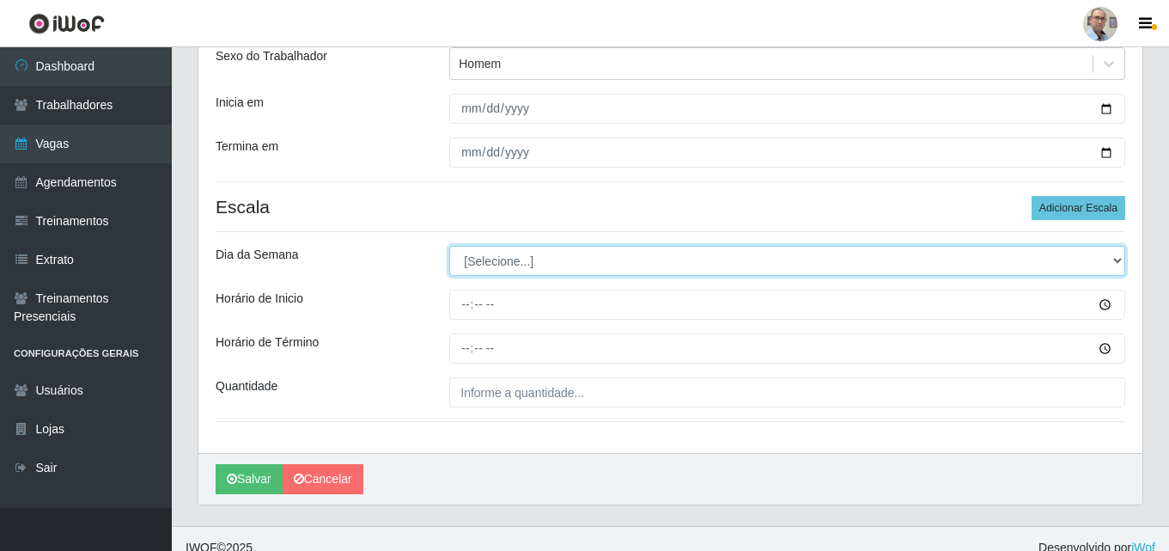
click at [515, 257] on select "[Selecione...] Segunda Terça Quarta Quinta Sexta Sábado Domingo" at bounding box center [787, 261] width 676 height 30
select select "0"
click at [449, 246] on select "[Selecione...] Segunda Terça Quarta Quinta Sexta Sábado Domingo" at bounding box center [787, 261] width 676 height 30
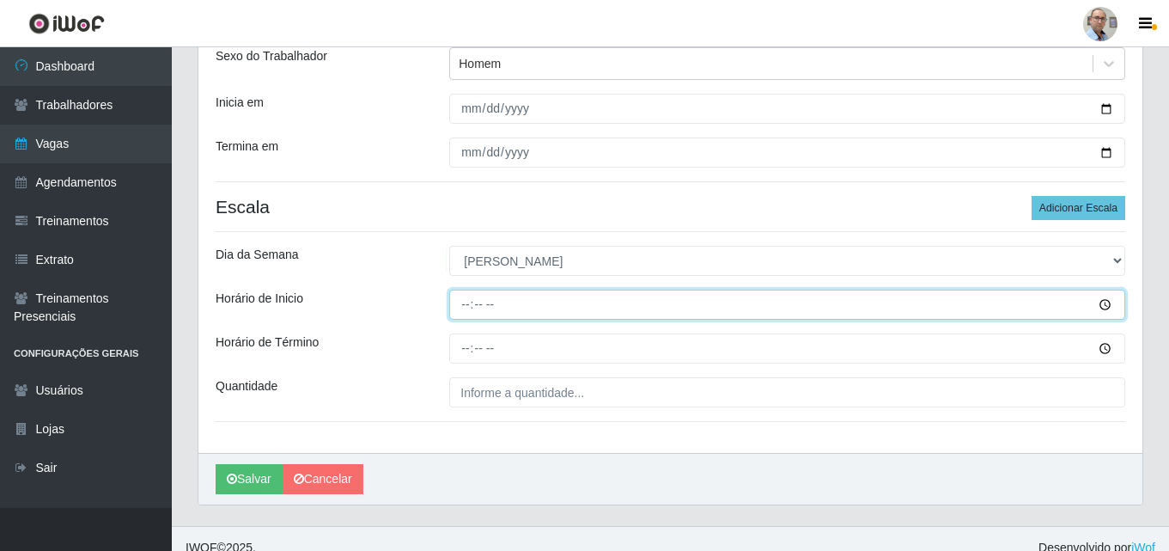
click at [466, 306] on input "Horário de Inicio" at bounding box center [787, 304] width 676 height 30
type input "08:00"
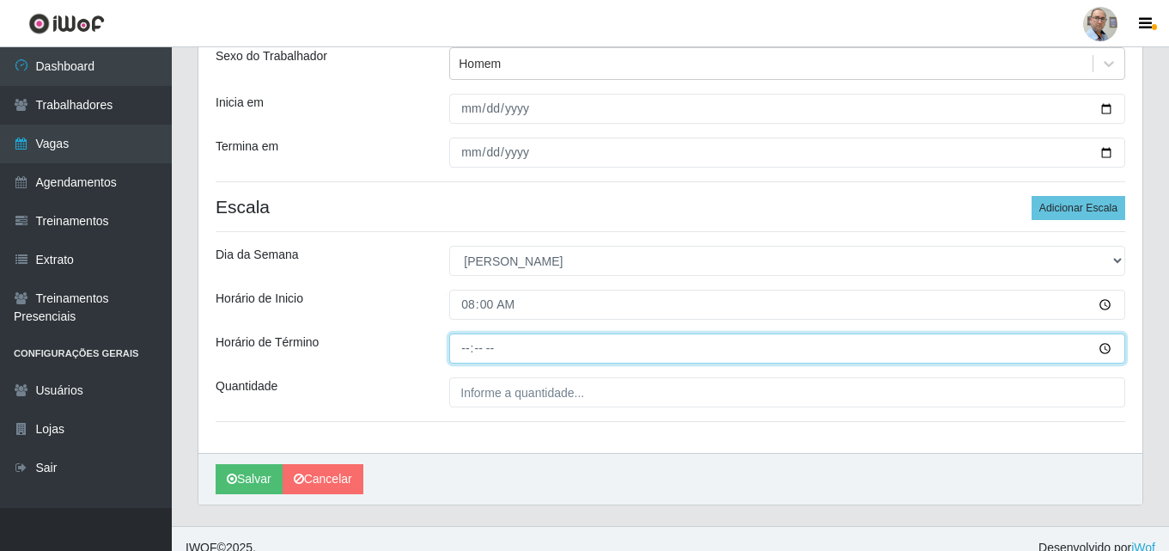
type input "14:00"
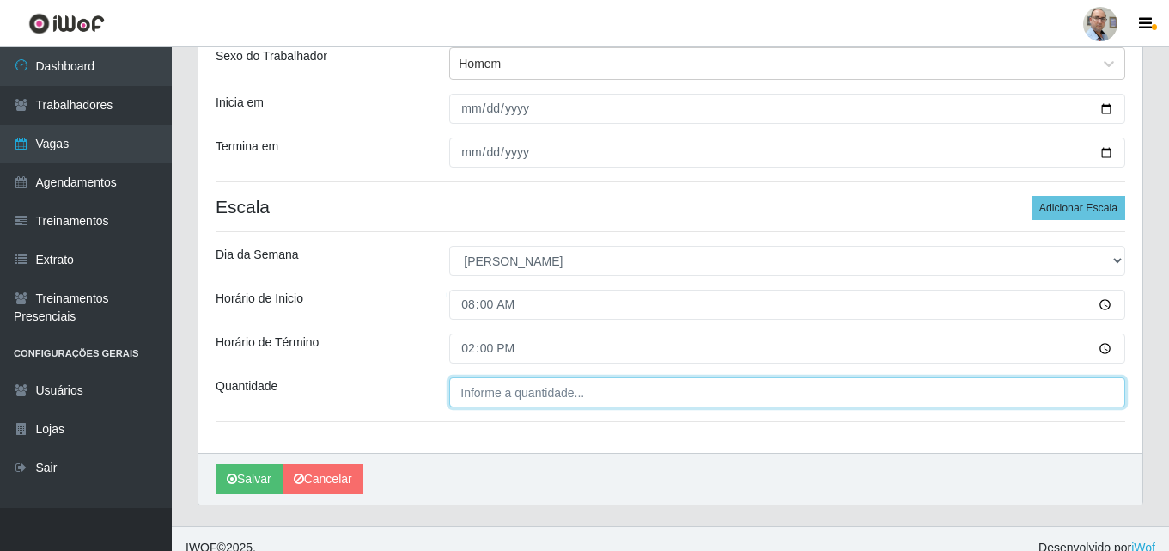
type input "___"
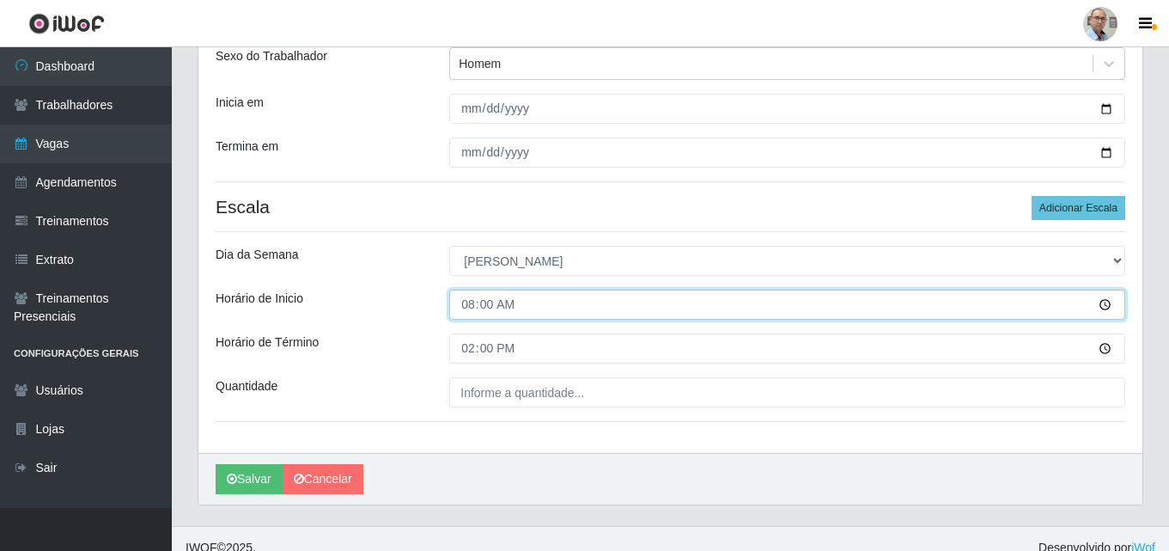
click at [466, 306] on input "08:00" at bounding box center [787, 304] width 676 height 30
type input "11:00"
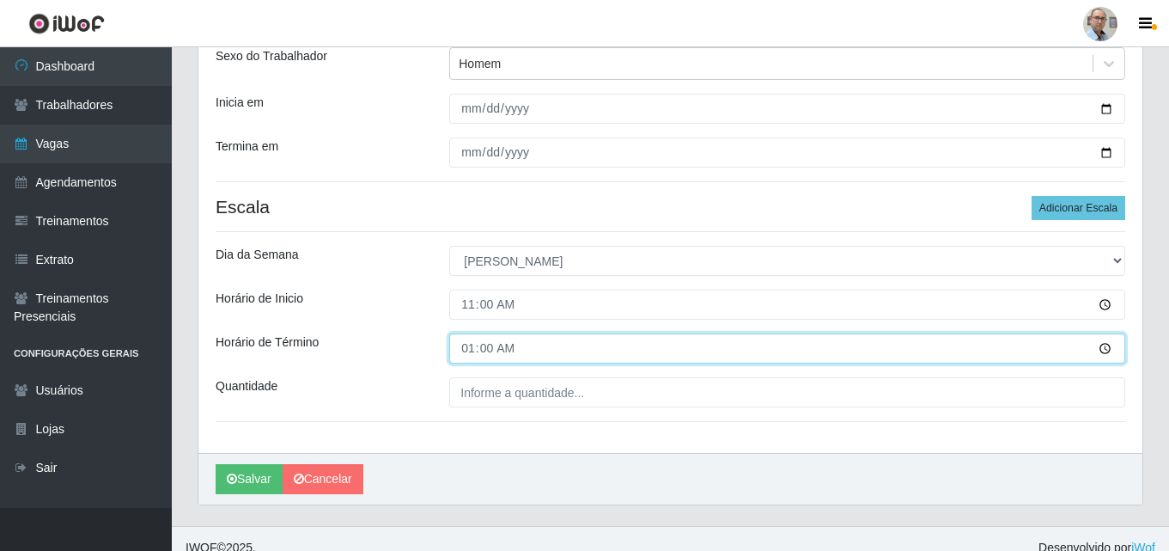
type input "17:00"
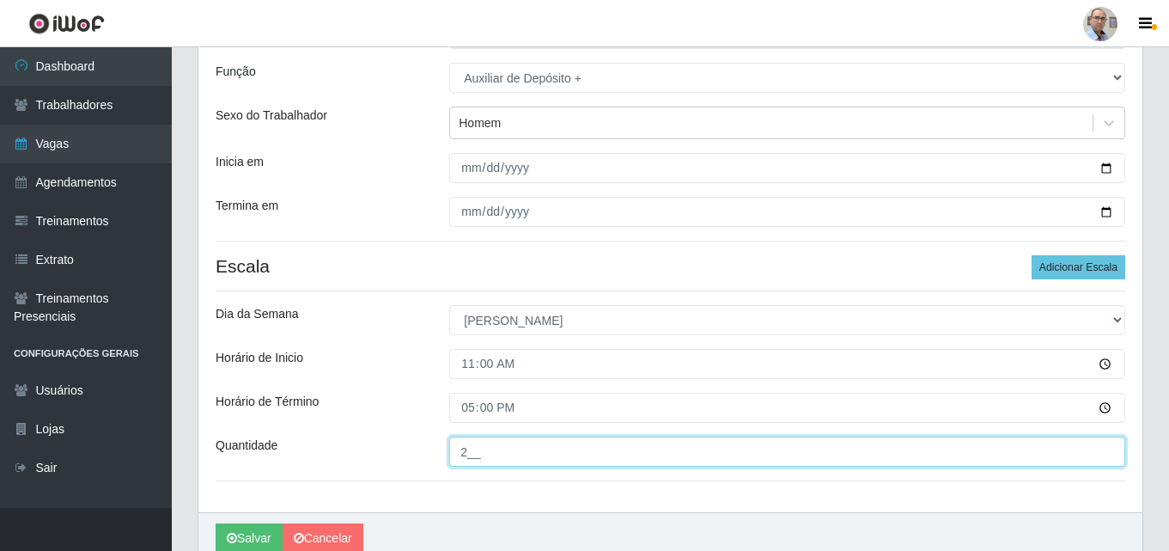
scroll to position [223, 0]
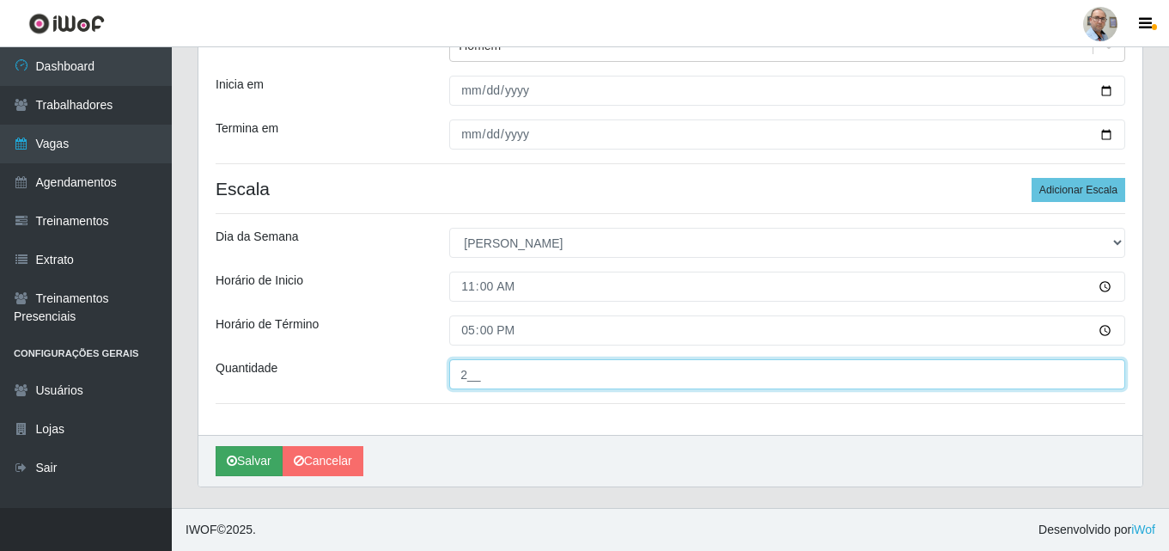
type input "2__"
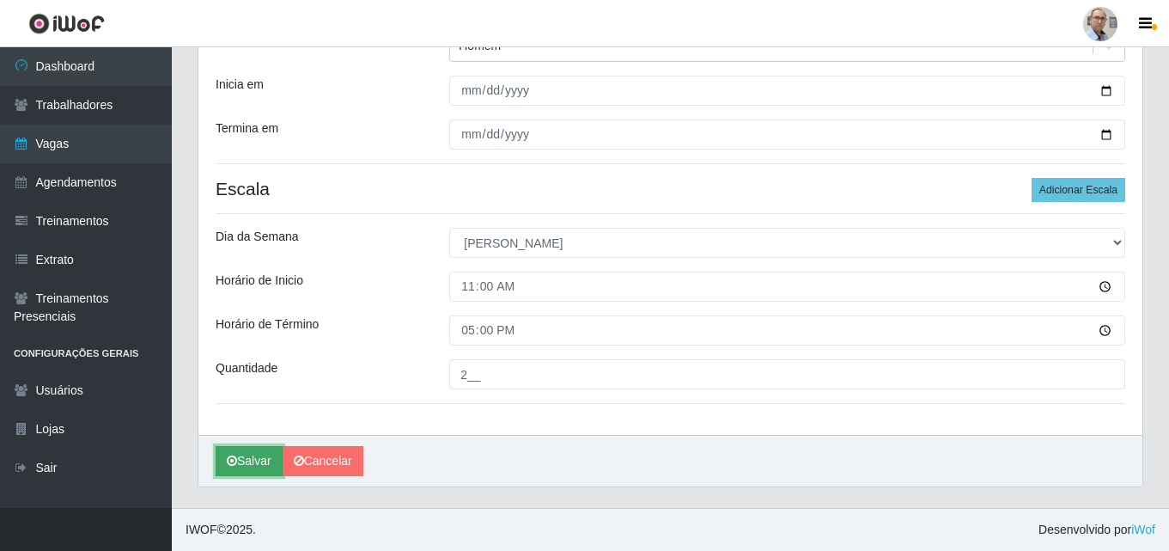
click at [252, 460] on button "Salvar" at bounding box center [249, 461] width 67 height 30
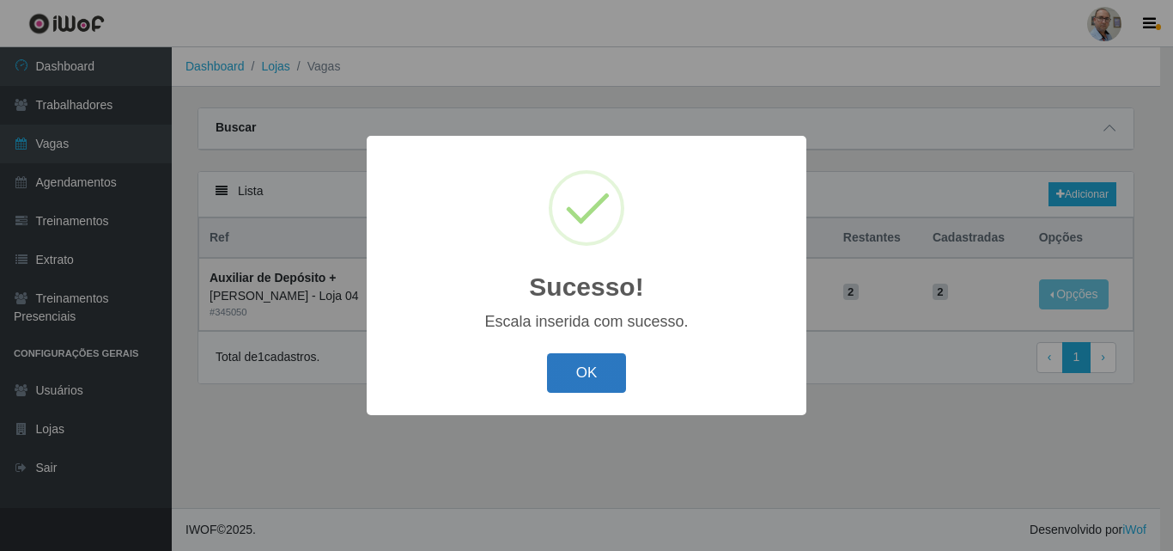
click at [590, 378] on button "OK" at bounding box center [587, 373] width 80 height 40
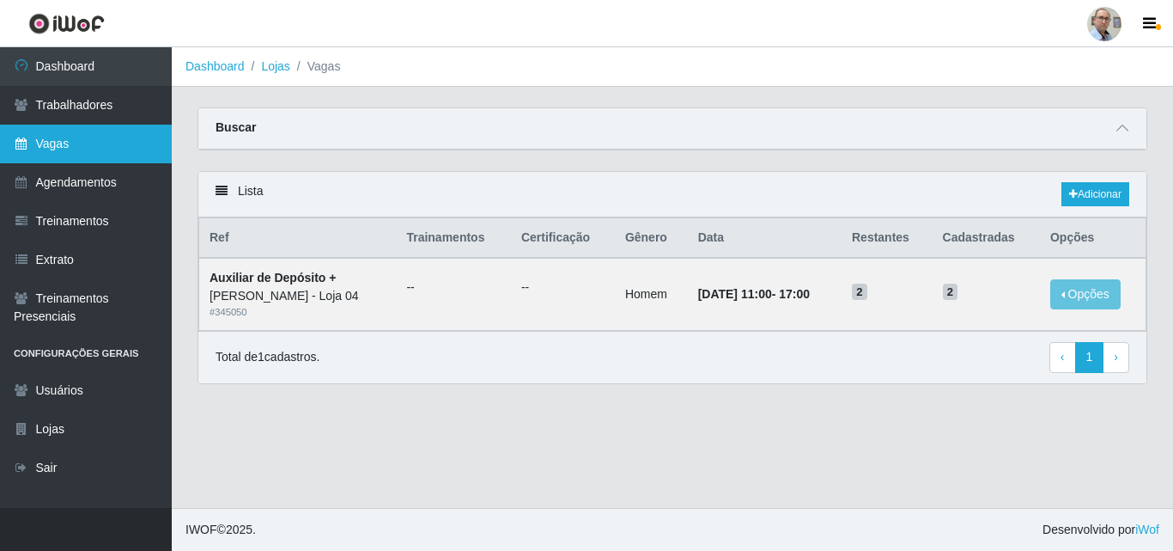
click at [63, 138] on link "Vagas" at bounding box center [86, 144] width 172 height 39
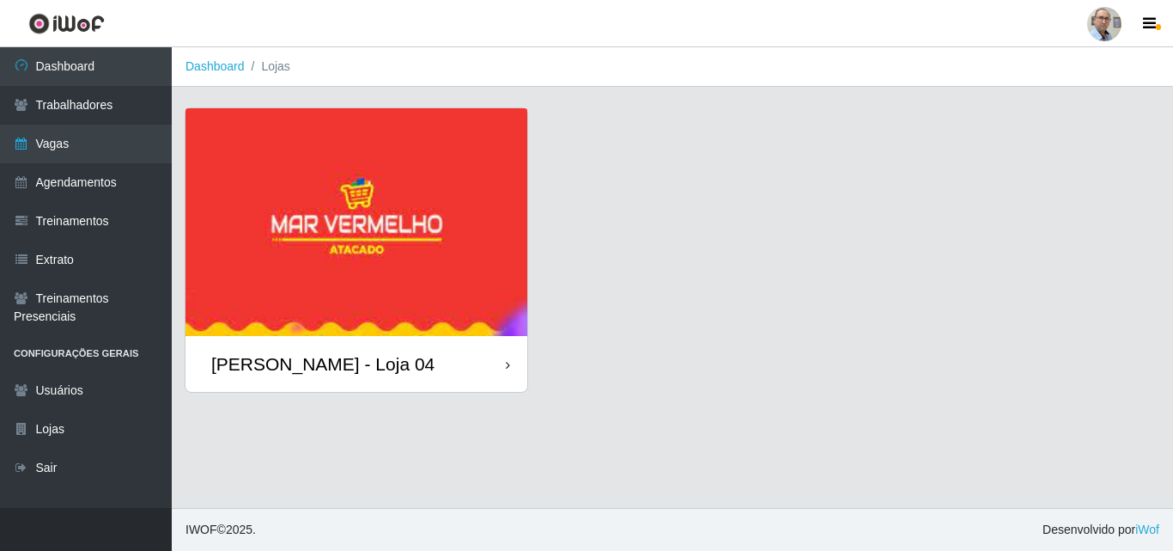
click at [298, 362] on div "[PERSON_NAME] - Loja 04" at bounding box center [322, 363] width 223 height 21
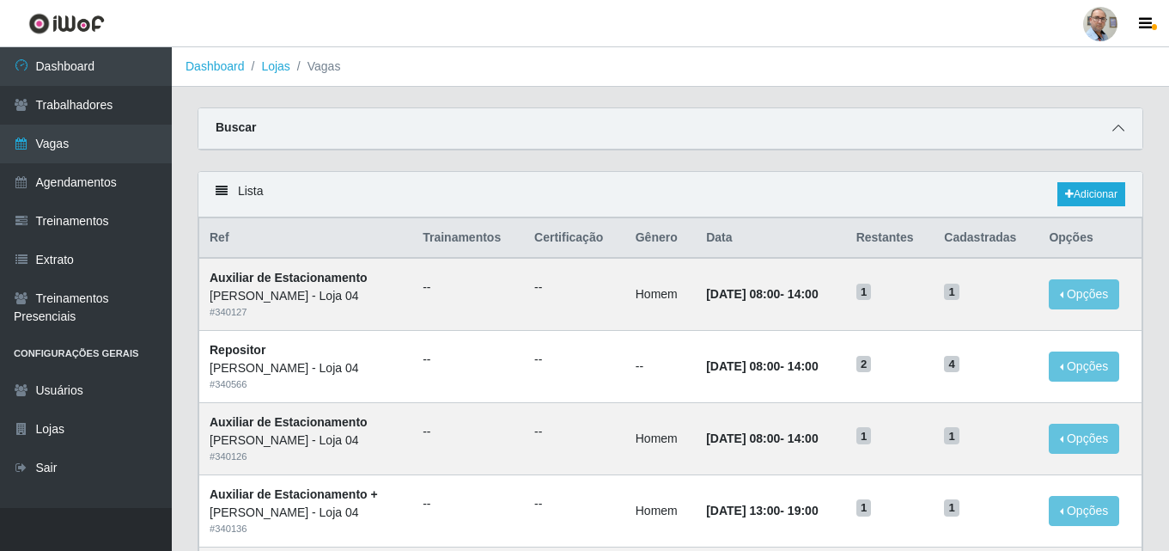
click at [1117, 131] on icon at bounding box center [1118, 128] width 12 height 12
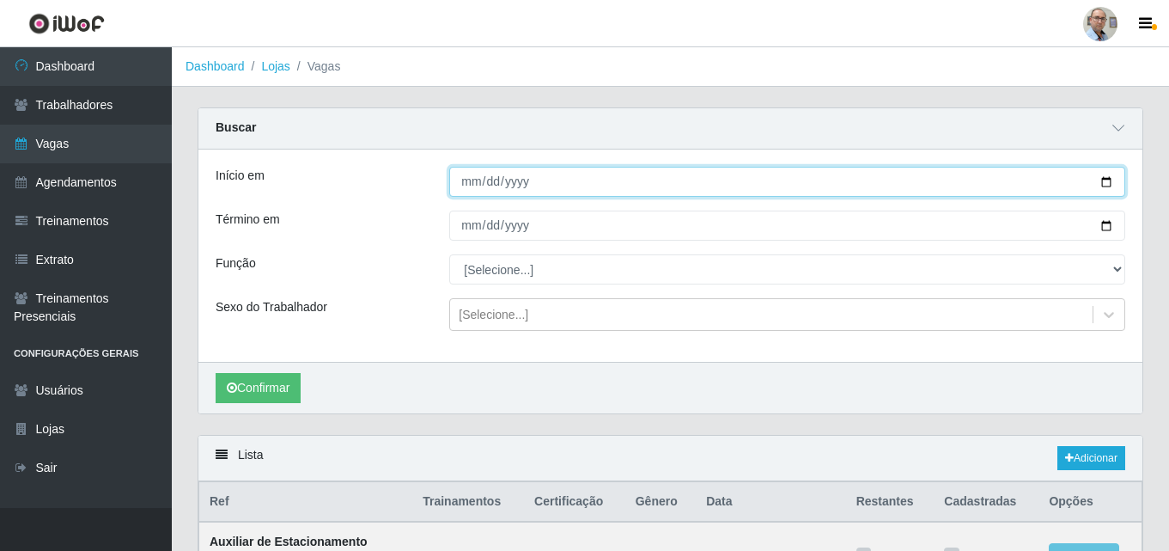
click at [1110, 181] on input "Início em" at bounding box center [787, 182] width 676 height 30
click at [520, 174] on input "Início em" at bounding box center [787, 182] width 676 height 30
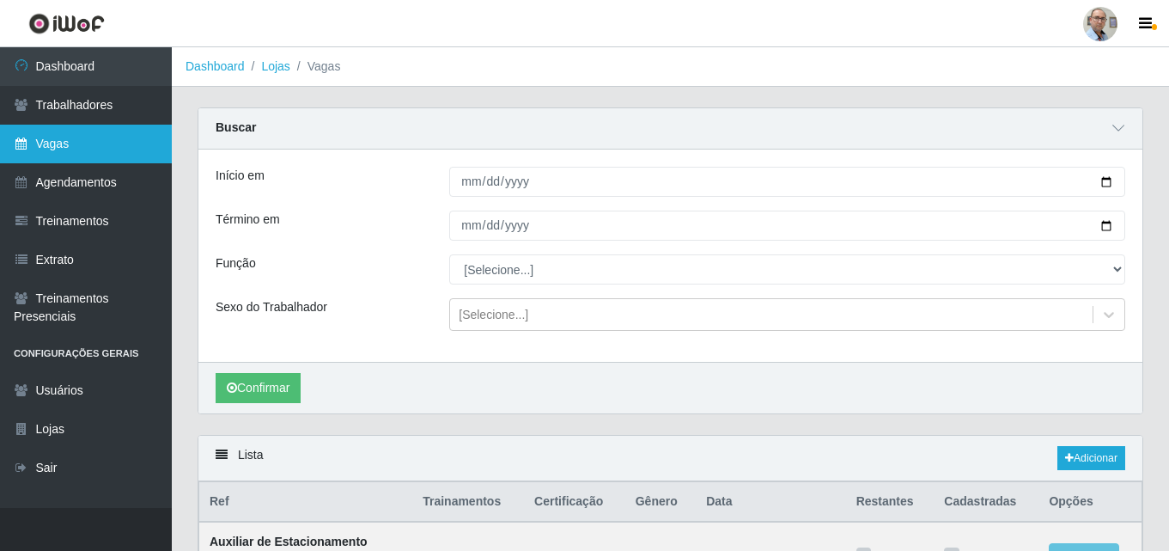
click at [77, 148] on link "Vagas" at bounding box center [86, 144] width 172 height 39
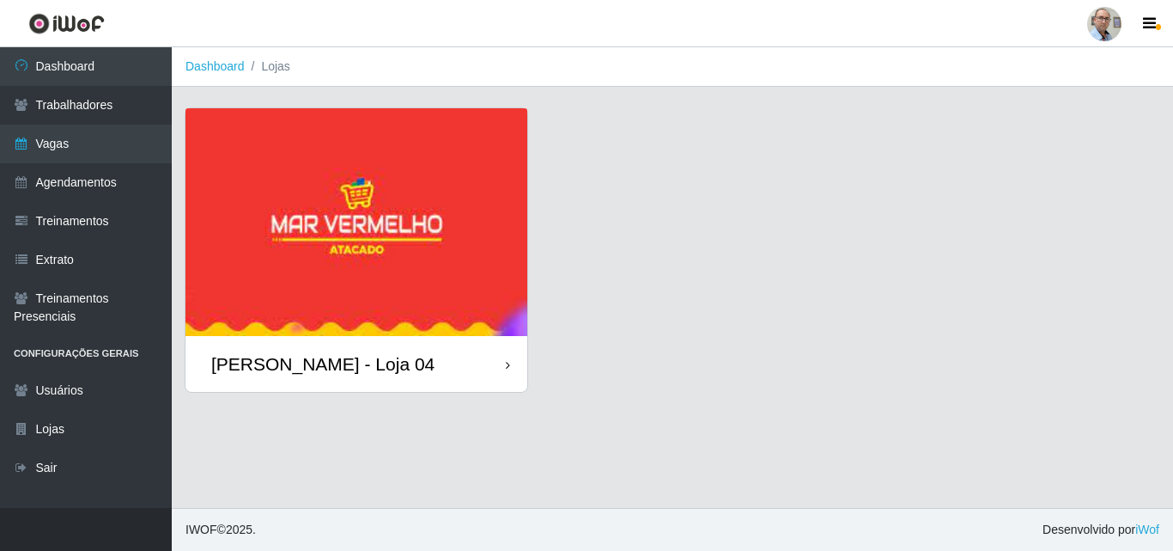
click at [320, 371] on div "[PERSON_NAME] - Loja 04" at bounding box center [322, 363] width 223 height 21
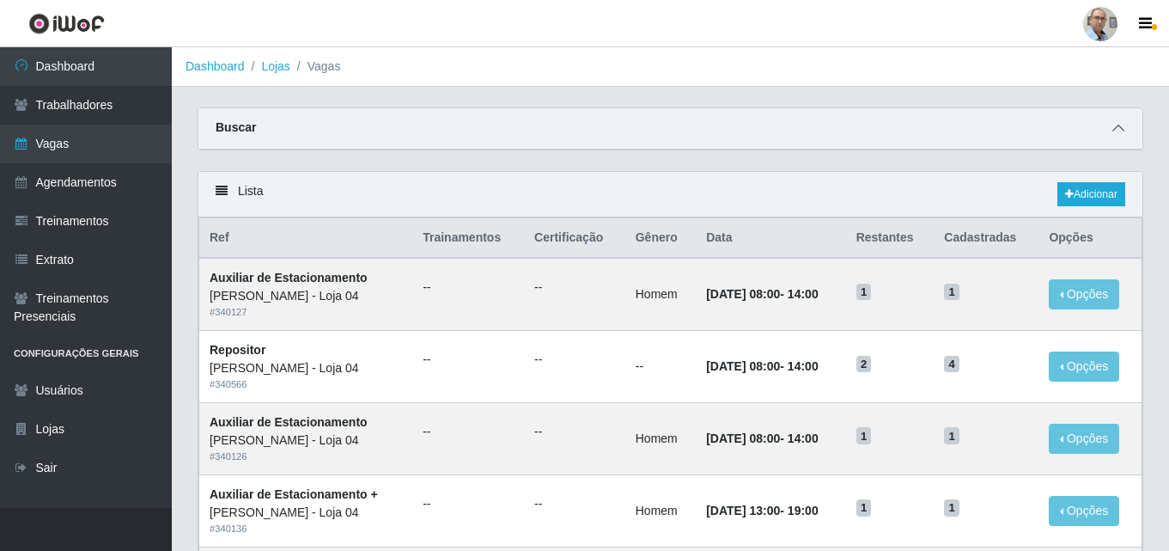
click at [1119, 130] on icon at bounding box center [1118, 128] width 12 height 12
